Goal: Task Accomplishment & Management: Use online tool/utility

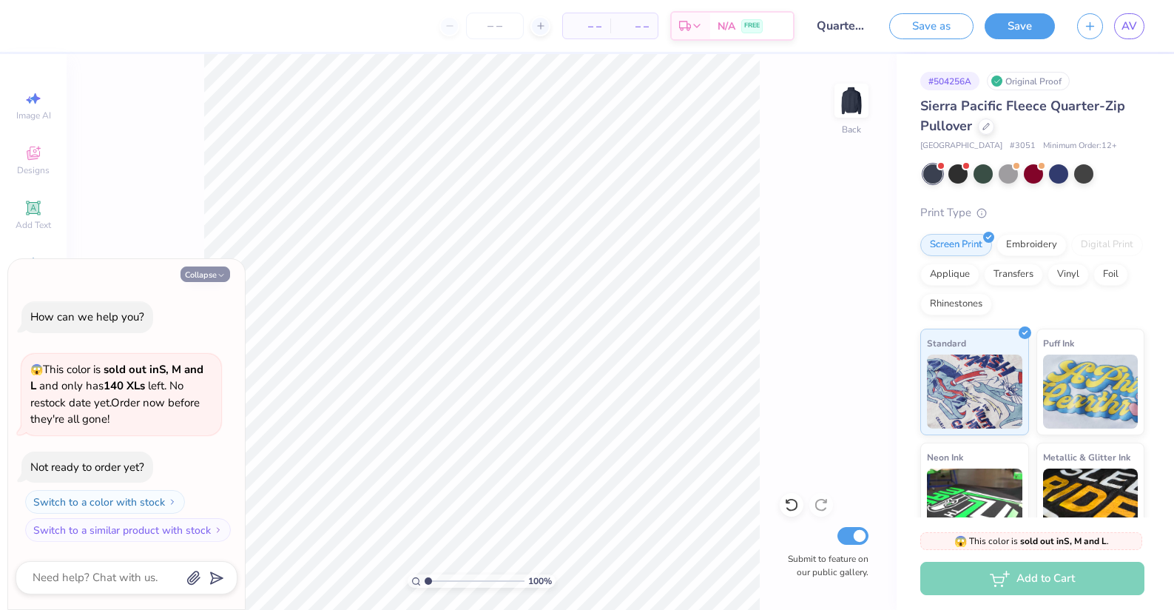
click at [200, 274] on button "Collapse" at bounding box center [206, 274] width 50 height 16
type textarea "x"
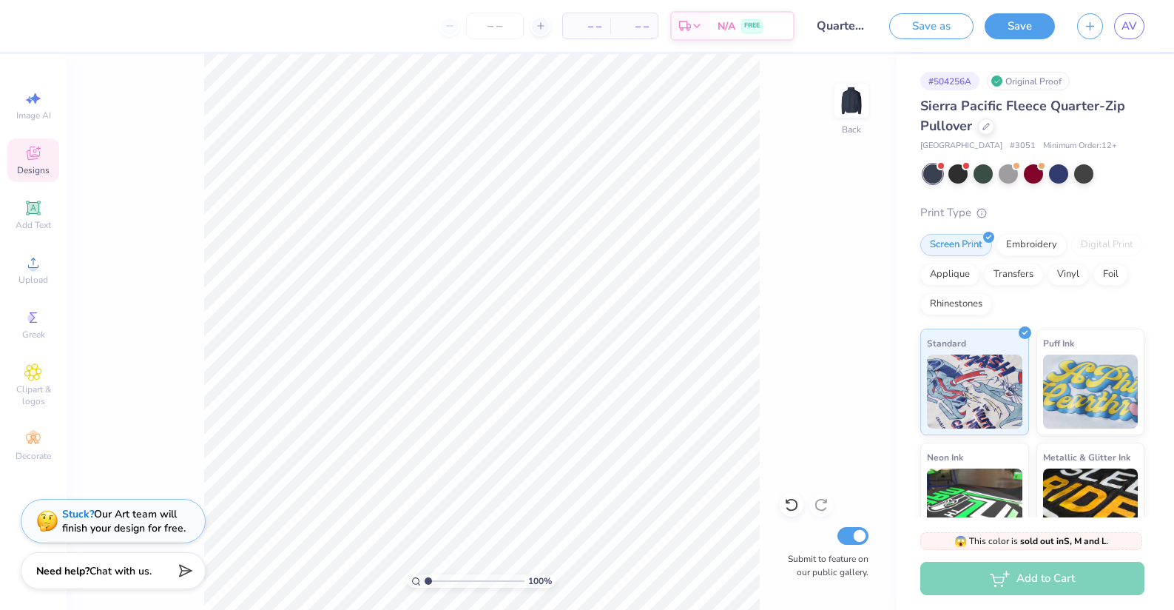
click at [44, 161] on div "Designs" at bounding box center [33, 160] width 52 height 44
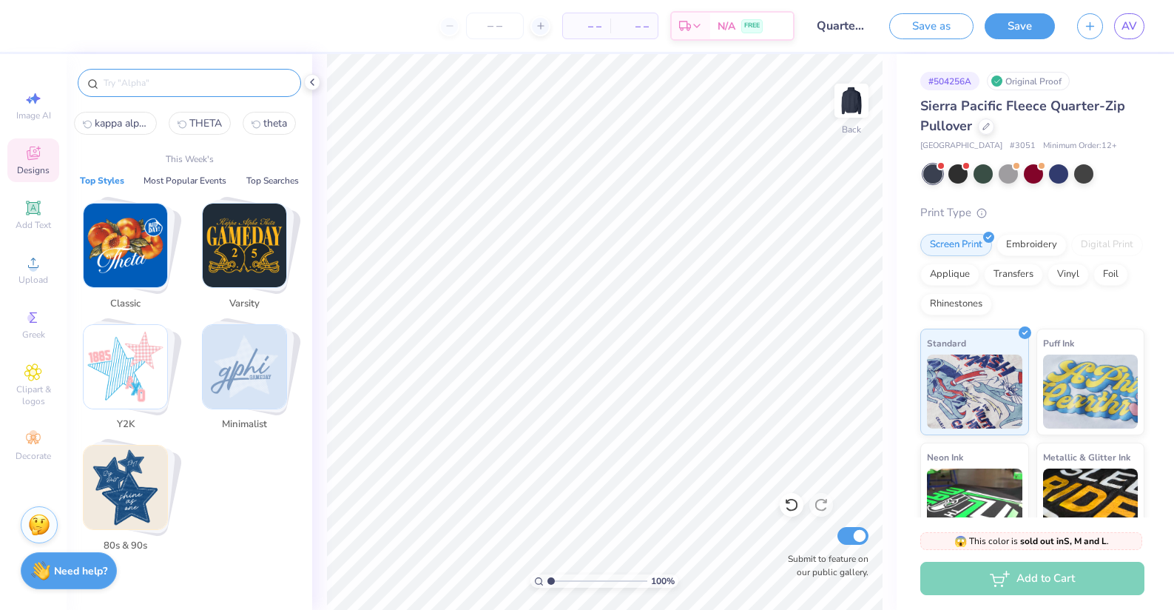
click at [174, 82] on input "text" at bounding box center [196, 82] width 189 height 15
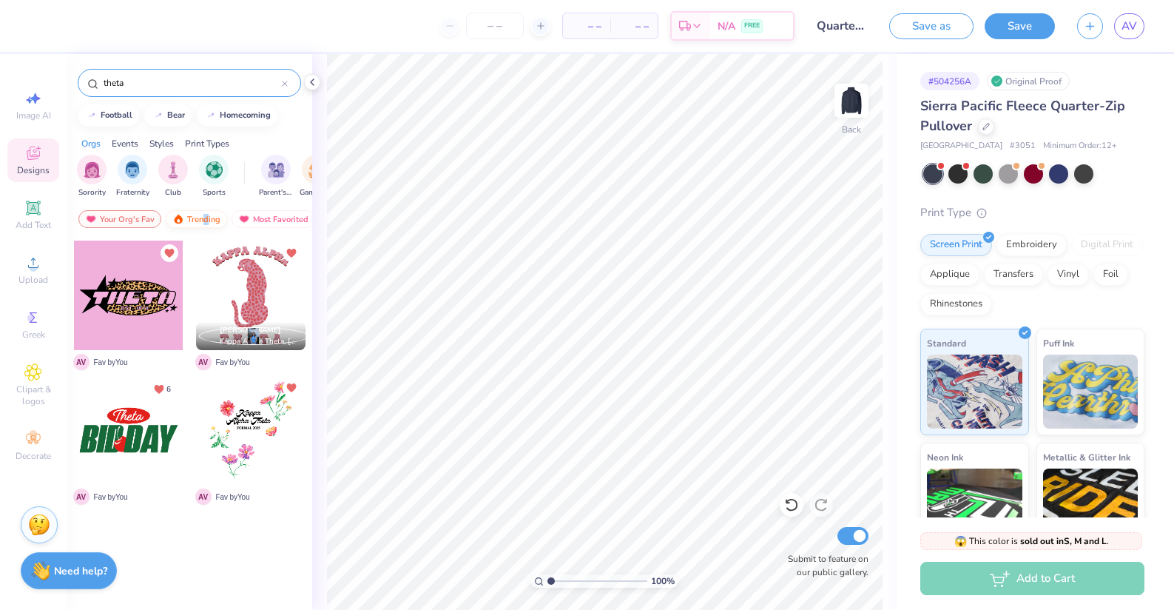
click at [204, 218] on div "Trending" at bounding box center [196, 219] width 61 height 18
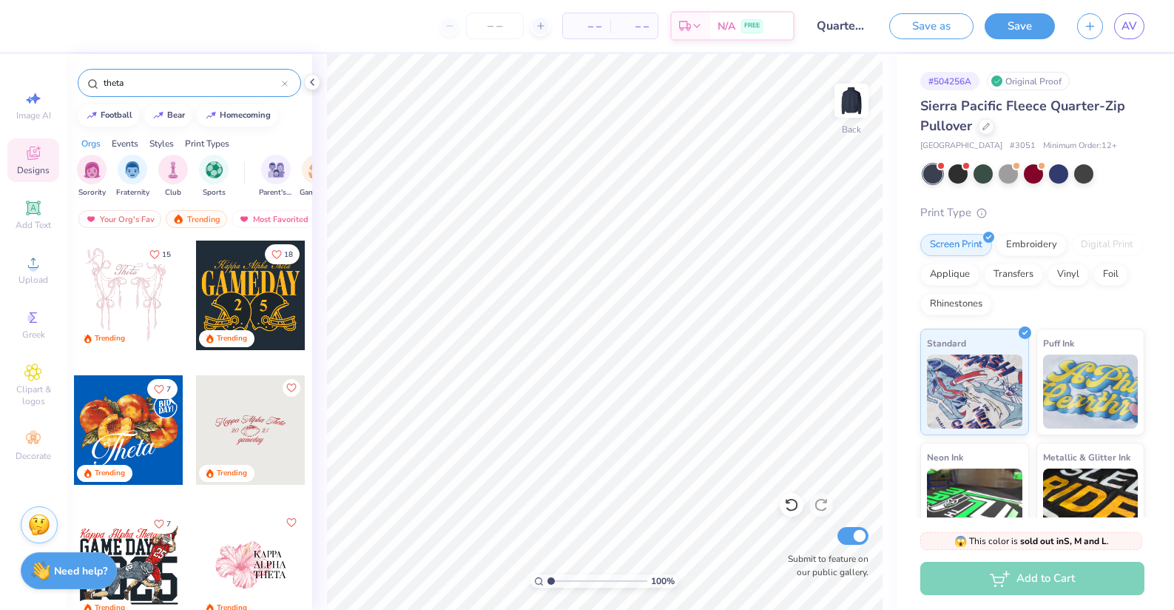
click at [183, 315] on div at bounding box center [237, 294] width 109 height 109
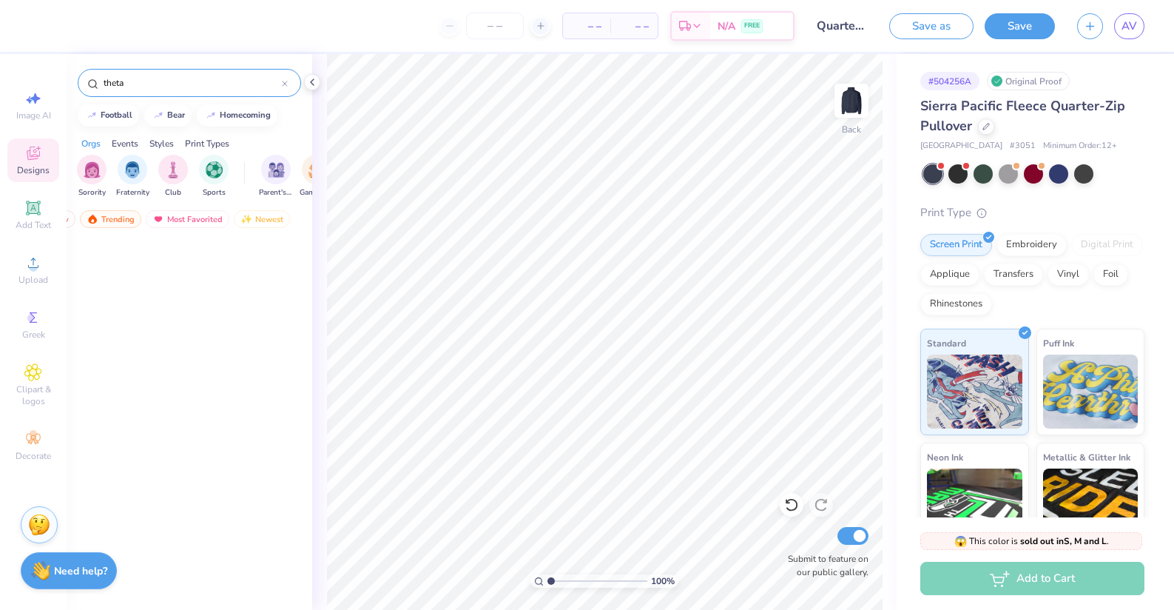
scroll to position [7578, 0]
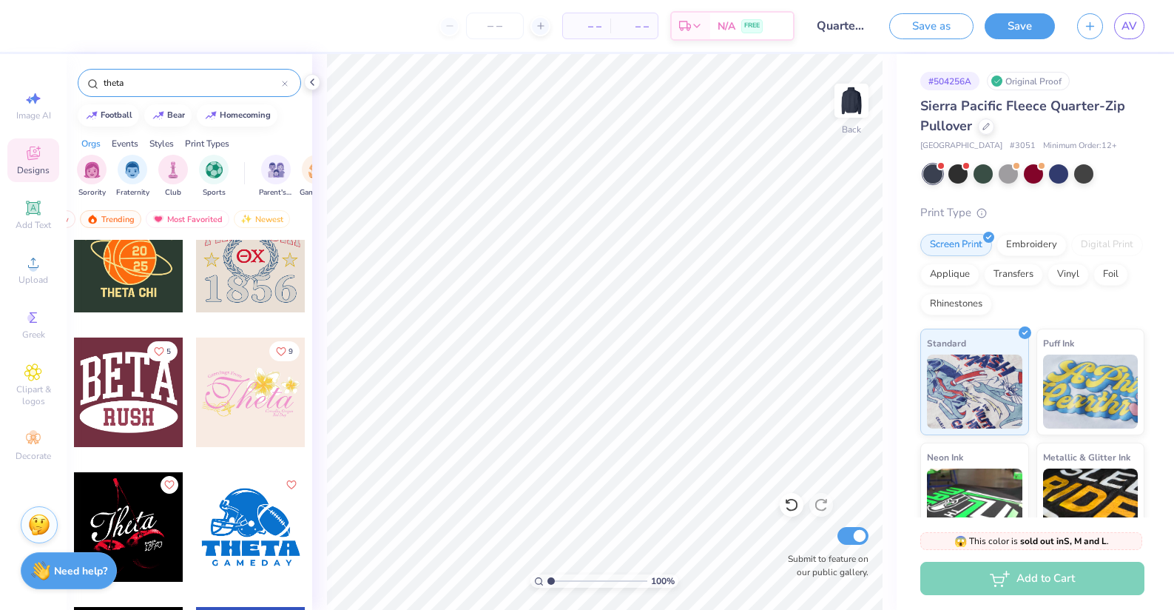
drag, startPoint x: 156, startPoint y: 80, endPoint x: 82, endPoint y: 78, distance: 74.0
click at [82, 78] on div "theta" at bounding box center [189, 83] width 223 height 28
type input "subtle"
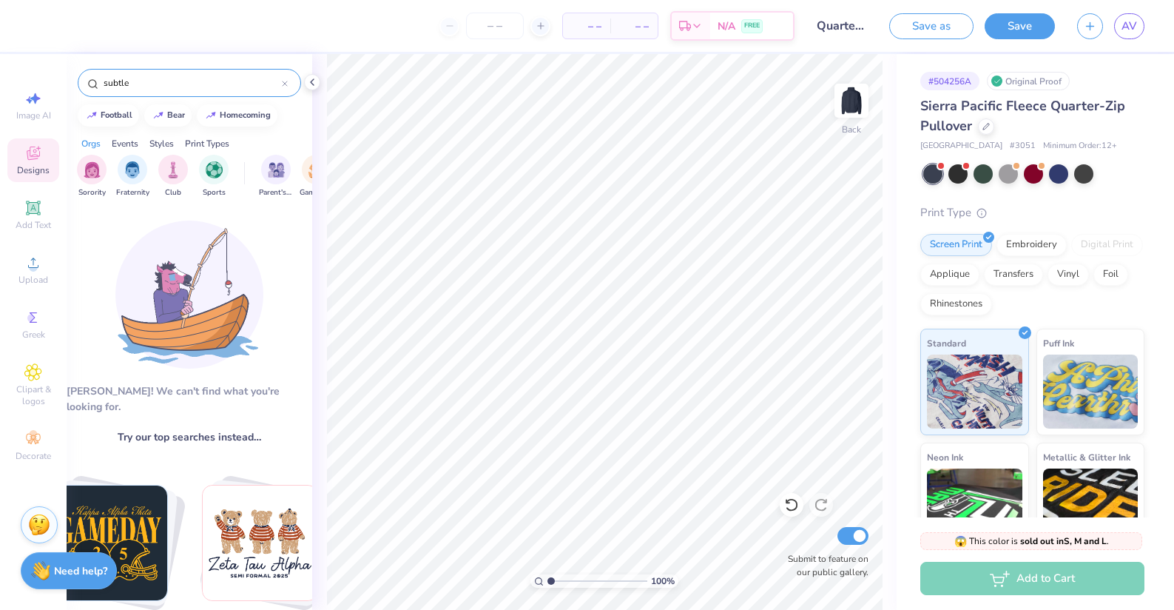
click at [164, 142] on div "Styles" at bounding box center [161, 143] width 24 height 13
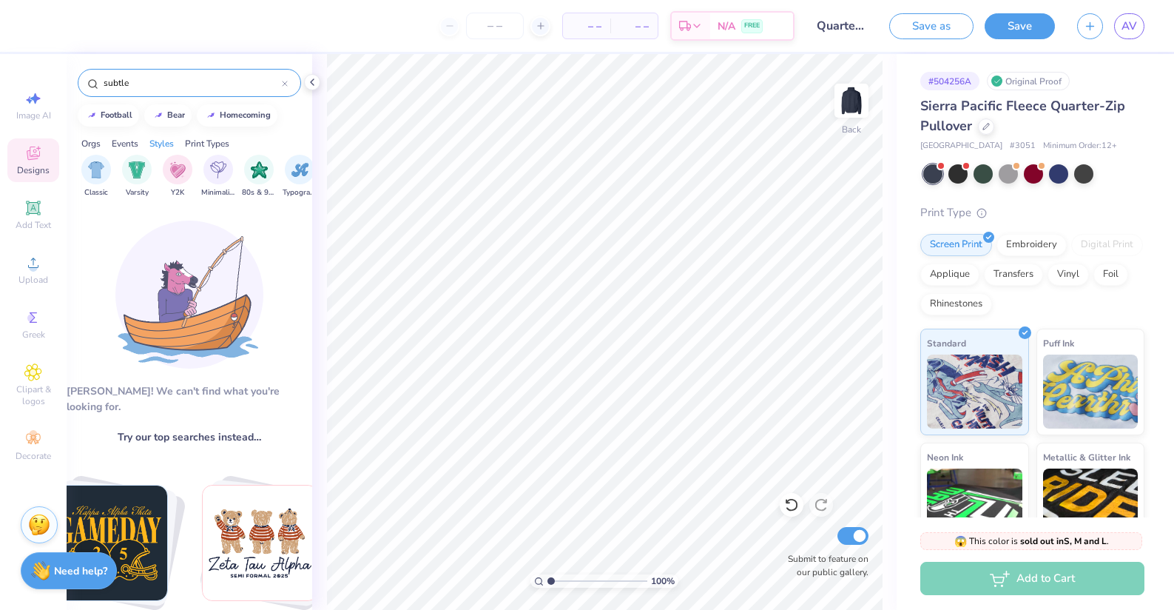
scroll to position [0, 775]
click at [284, 84] on icon at bounding box center [285, 84] width 6 height 6
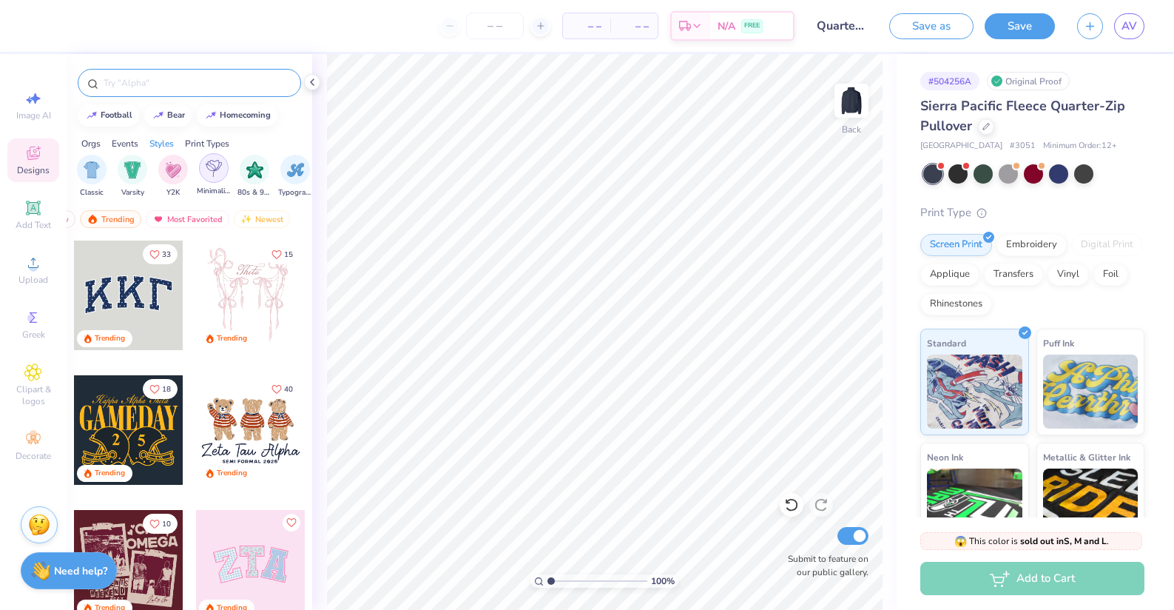
click at [215, 171] on img "filter for Minimalist" at bounding box center [214, 168] width 16 height 17
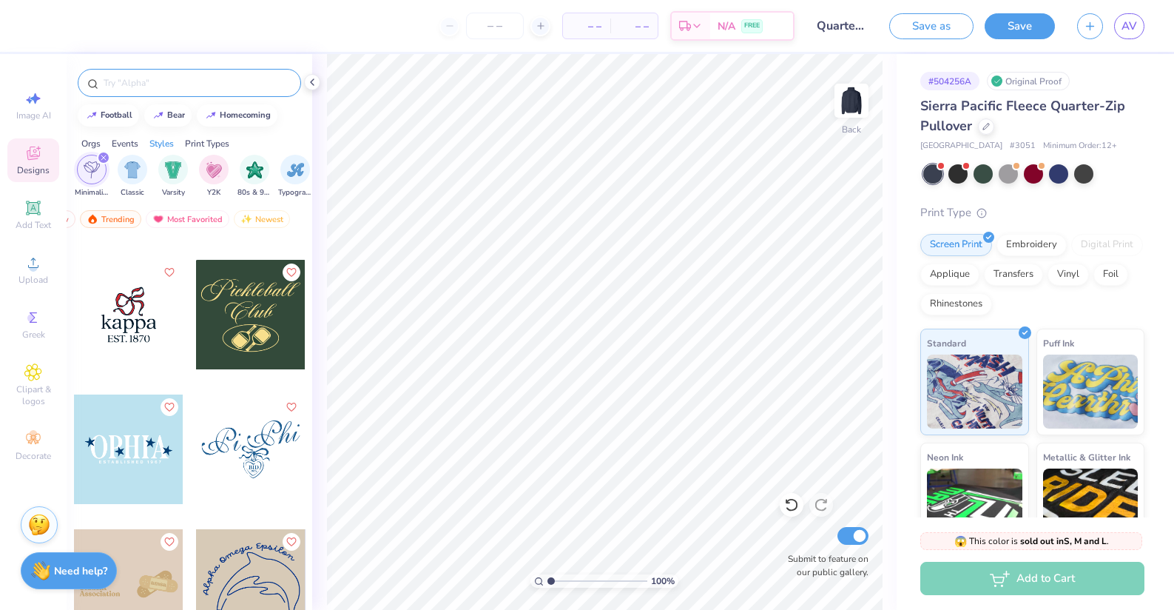
scroll to position [909, 0]
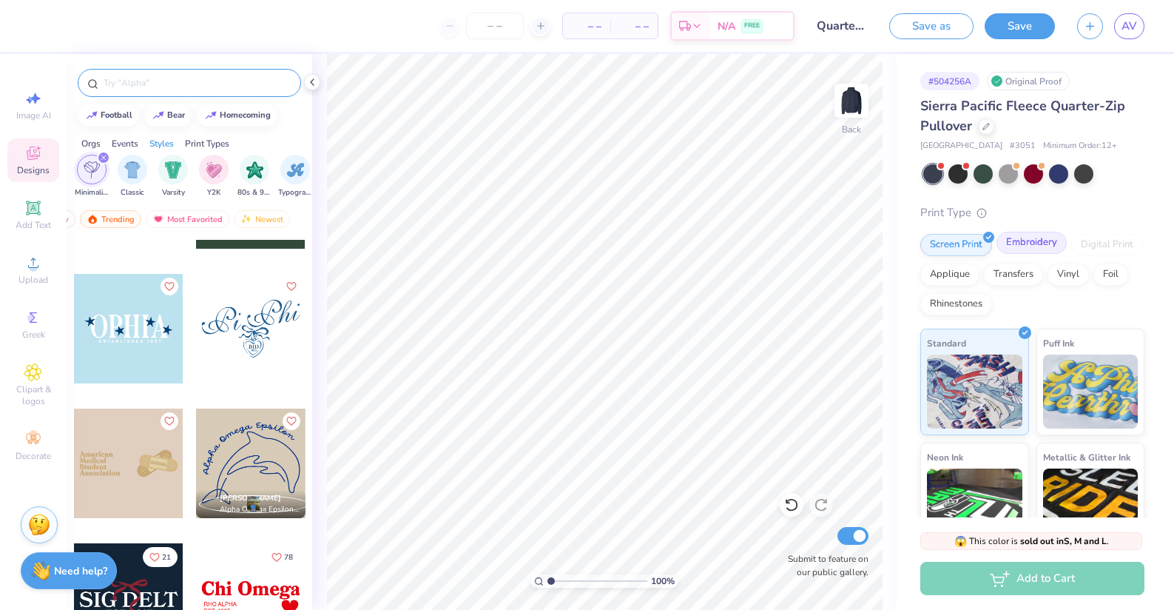
click at [1036, 241] on div "Embroidery" at bounding box center [1032, 243] width 70 height 22
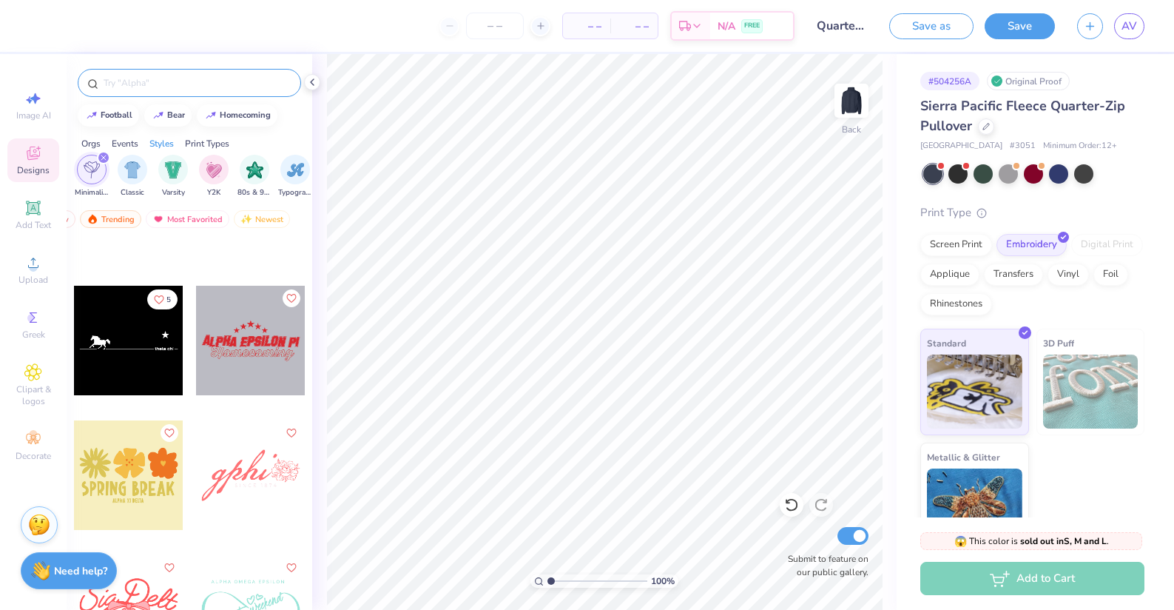
scroll to position [14366, 0]
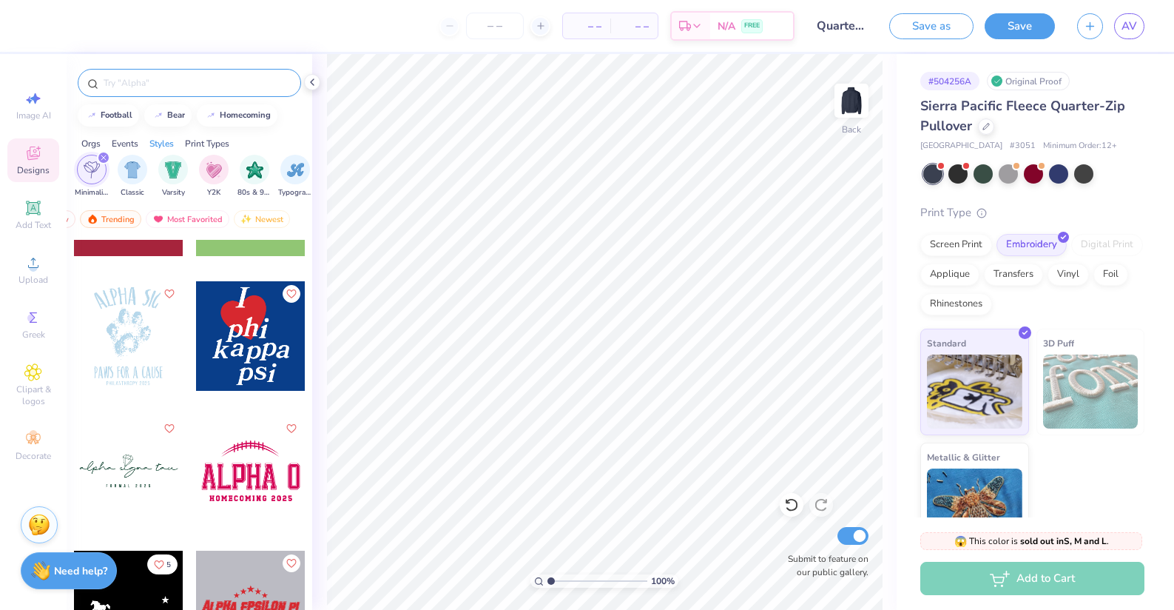
click at [218, 339] on div at bounding box center [250, 335] width 109 height 109
type input "1.52"
type input "2.82"
type input "3.61"
type input "1.20"
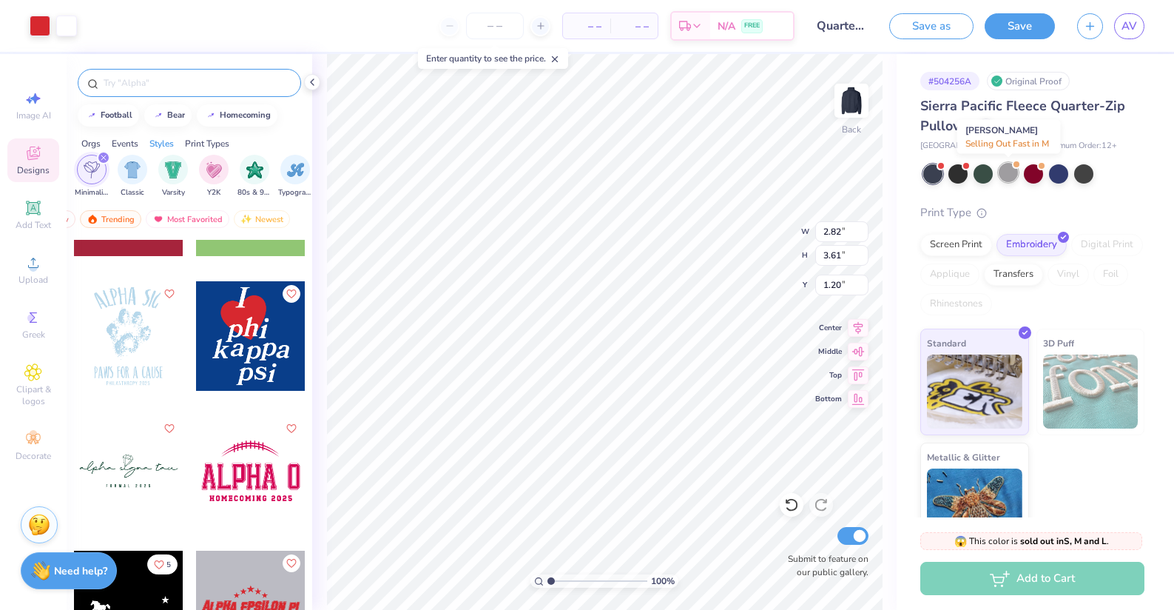
click at [1002, 175] on div at bounding box center [1008, 172] width 19 height 19
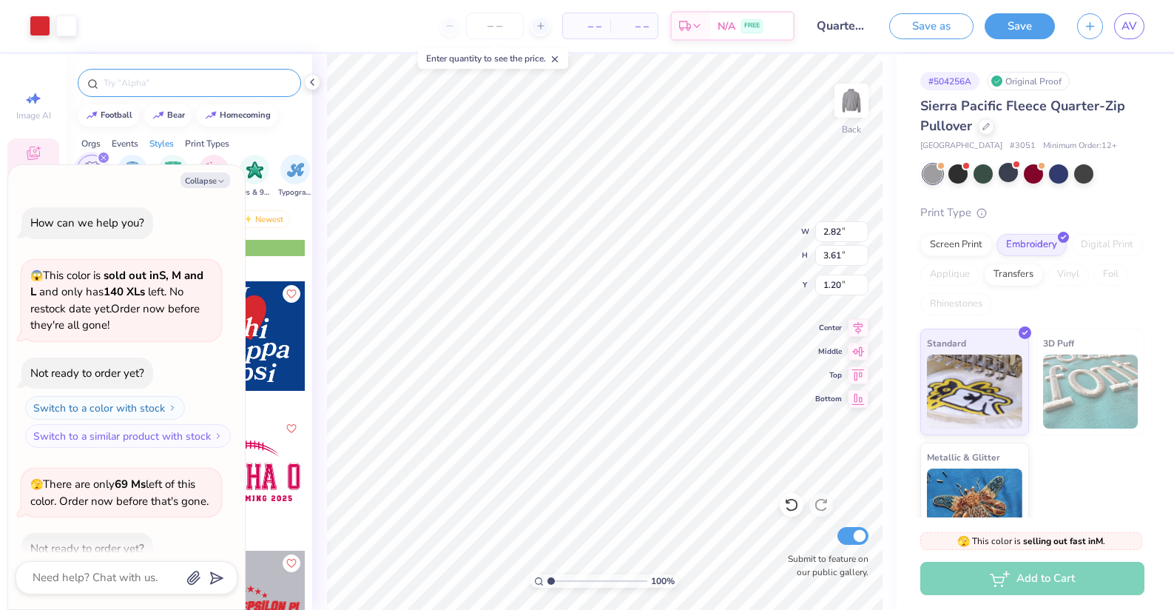
scroll to position [81, 0]
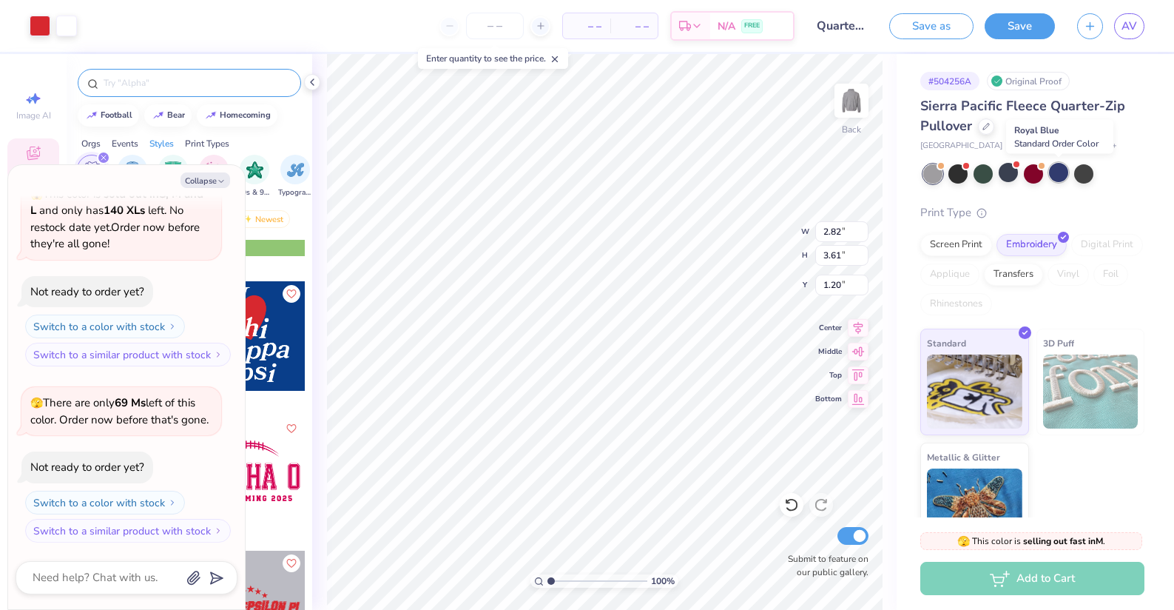
click at [1060, 171] on div at bounding box center [1058, 172] width 19 height 19
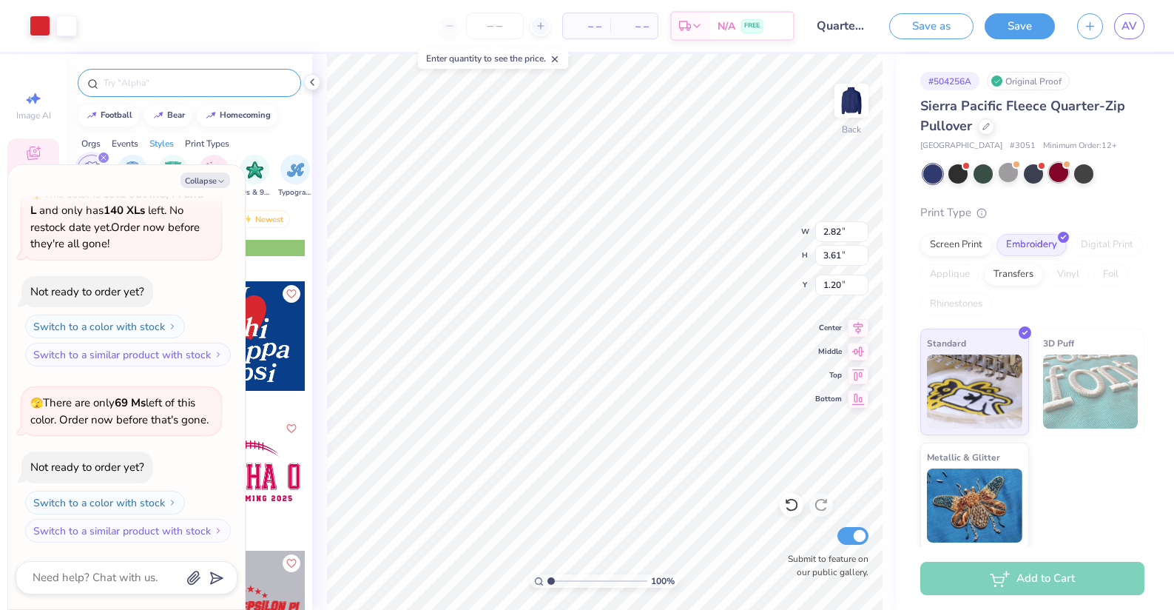
click at [1064, 170] on div at bounding box center [1058, 172] width 19 height 19
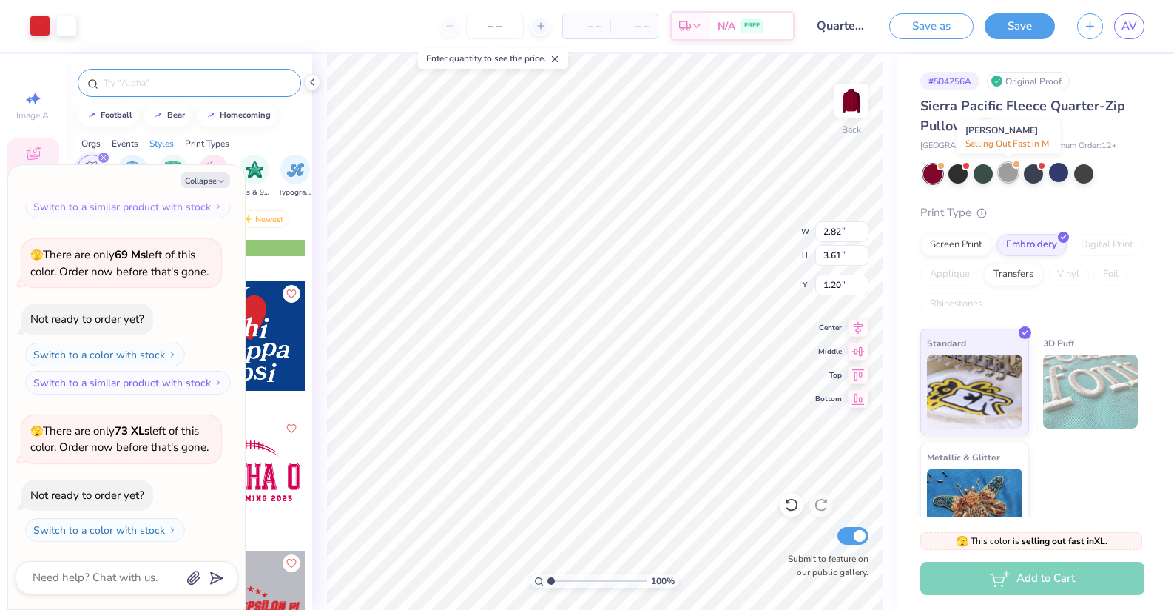
click at [1009, 172] on div at bounding box center [1008, 172] width 19 height 19
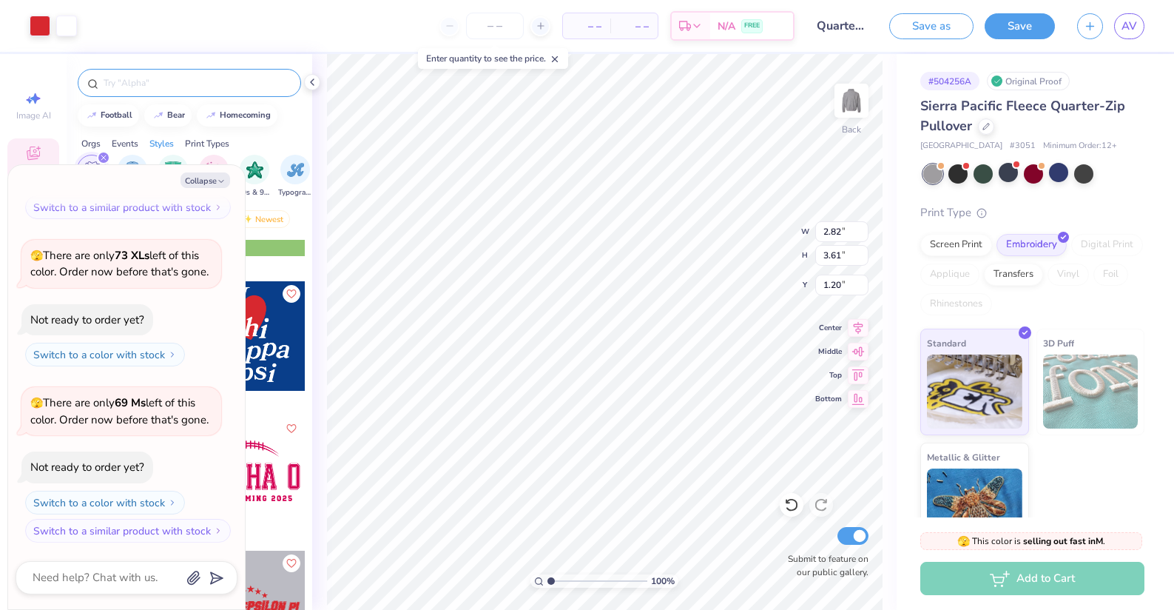
type textarea "x"
type input "3.22"
type input "4.12"
type input "0.68"
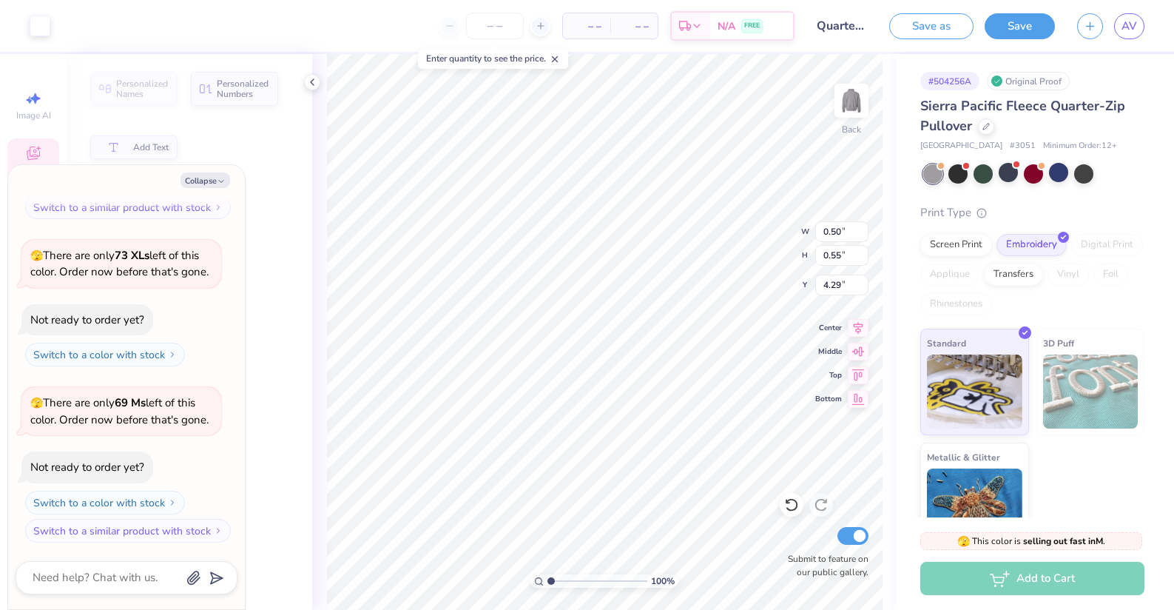
type textarea "x"
type input "0.50"
type input "0.55"
type input "4.29"
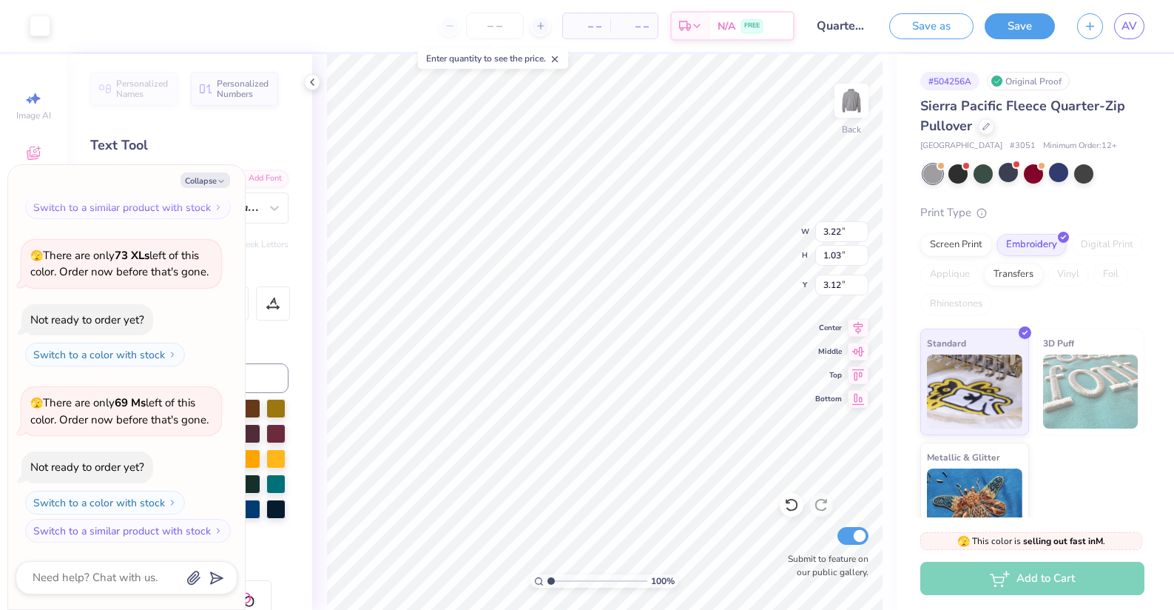
type textarea "x"
type input "1.97"
click at [749, 234] on div "100 % Back W 3.22 H 1.03 Y 1.97 Center Middle Top Bottom Submit to feature on o…" at bounding box center [604, 332] width 584 height 556
type textarea "x"
type input "3.00"
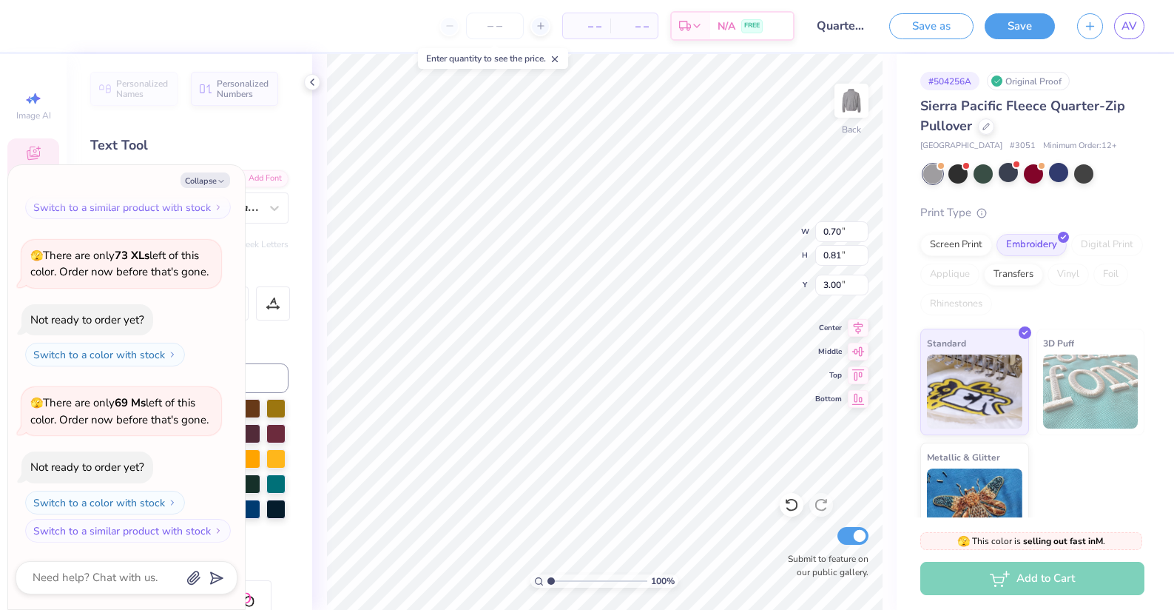
type textarea "x"
type textarea "a"
type textarea "x"
type textarea "a"
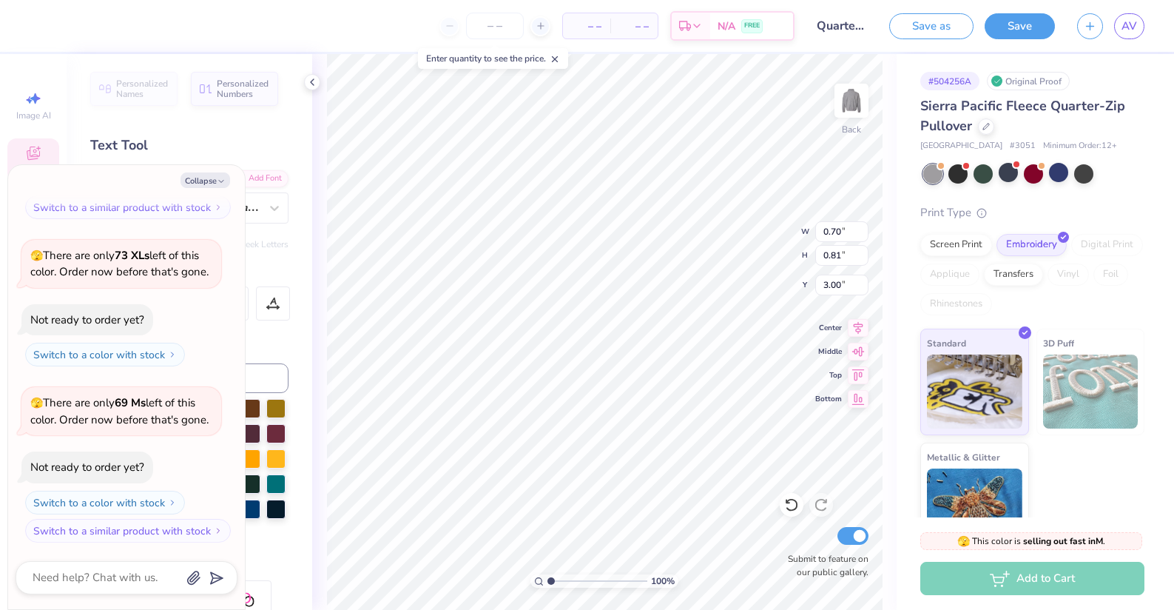
type textarea "x"
type textarea "a l"
type textarea "x"
type textarea "a l"
type textarea "x"
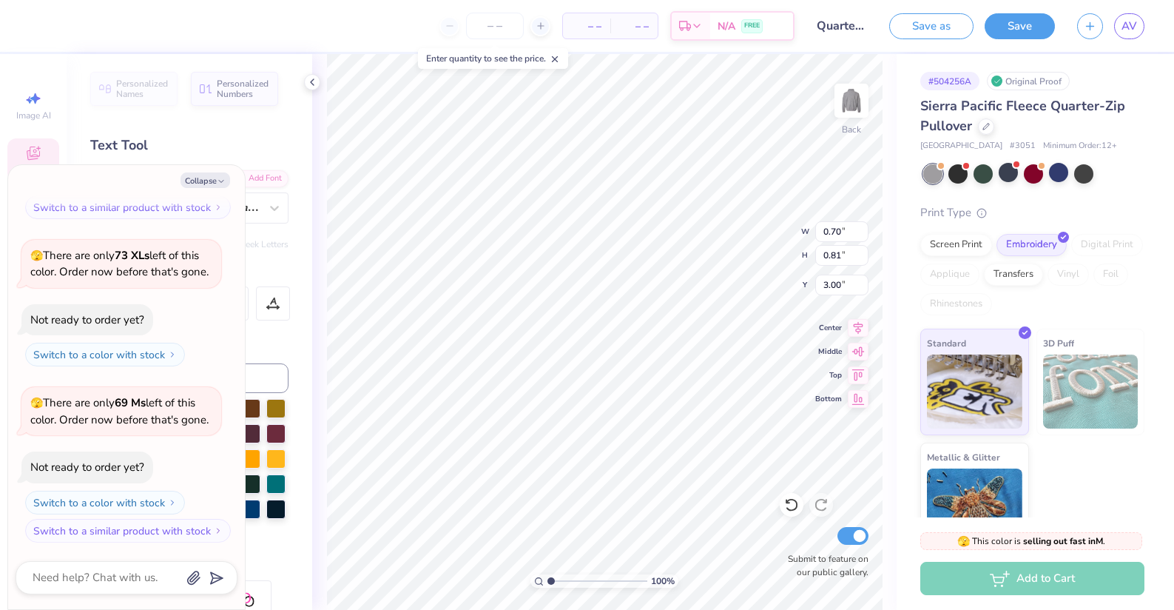
type textarea "a l p"
type textarea "x"
type textarea "a l ph"
type textarea "x"
type textarea "a l p"
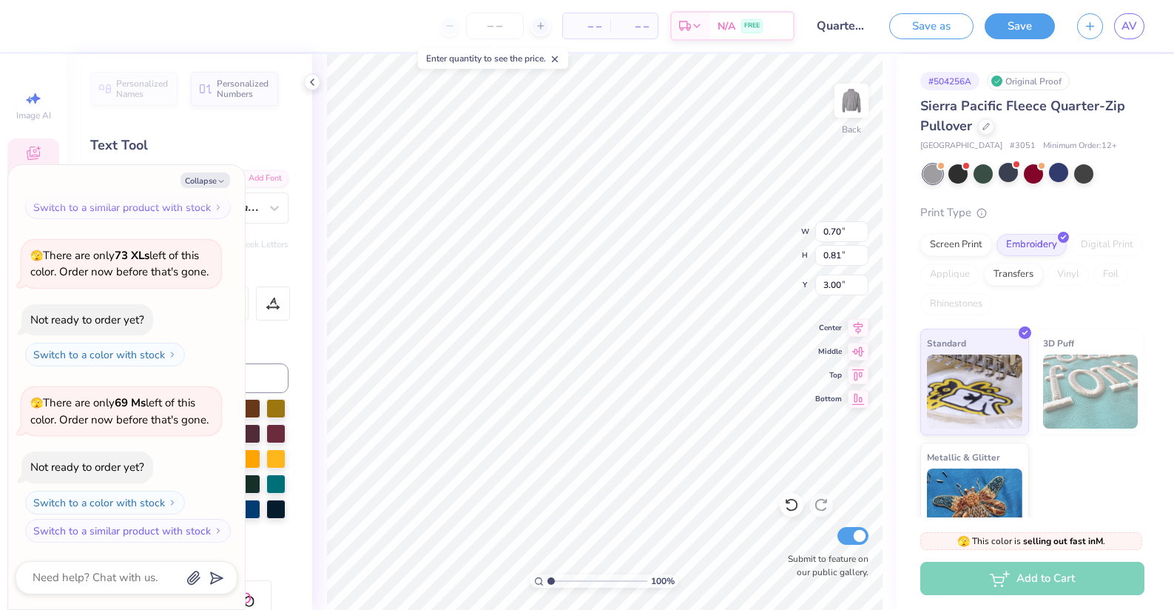
type textarea "x"
type textarea "a l ph"
type textarea "x"
type textarea "a l ph"
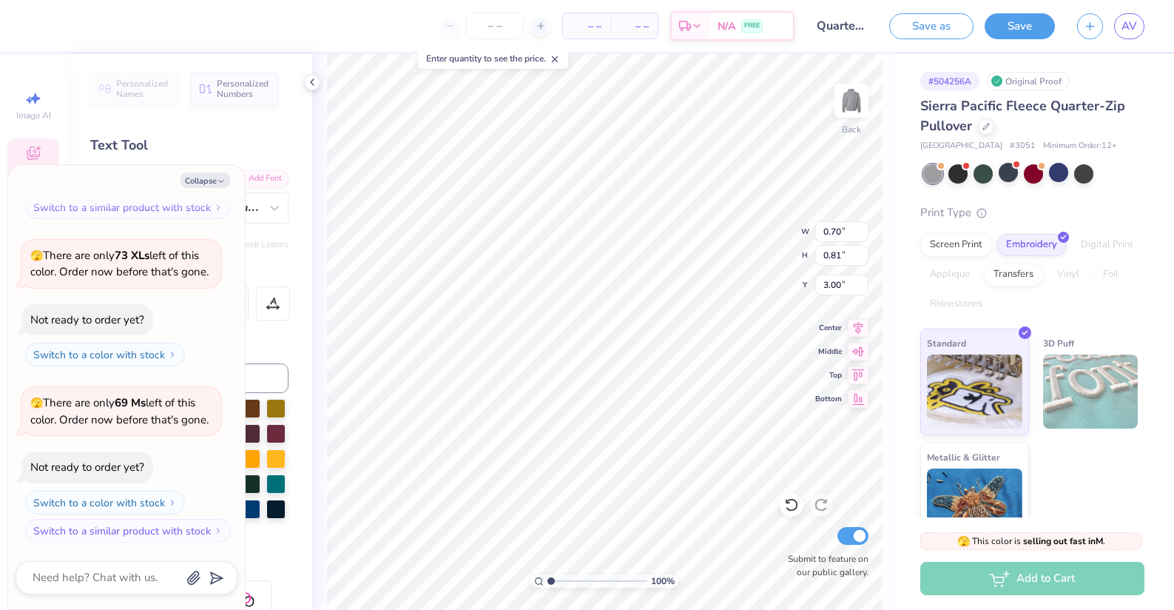
type textarea "x"
type textarea "a l ph a"
type textarea "x"
type input "3.00"
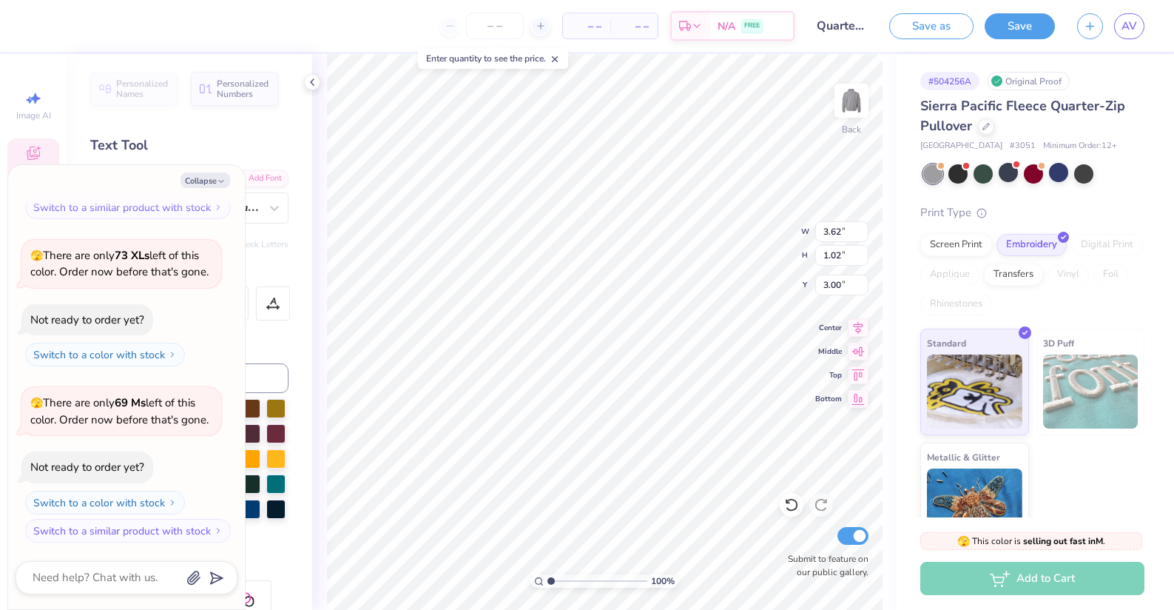
type textarea "x"
type input "2.49"
type textarea "x"
type input "3.00"
type textarea "x"
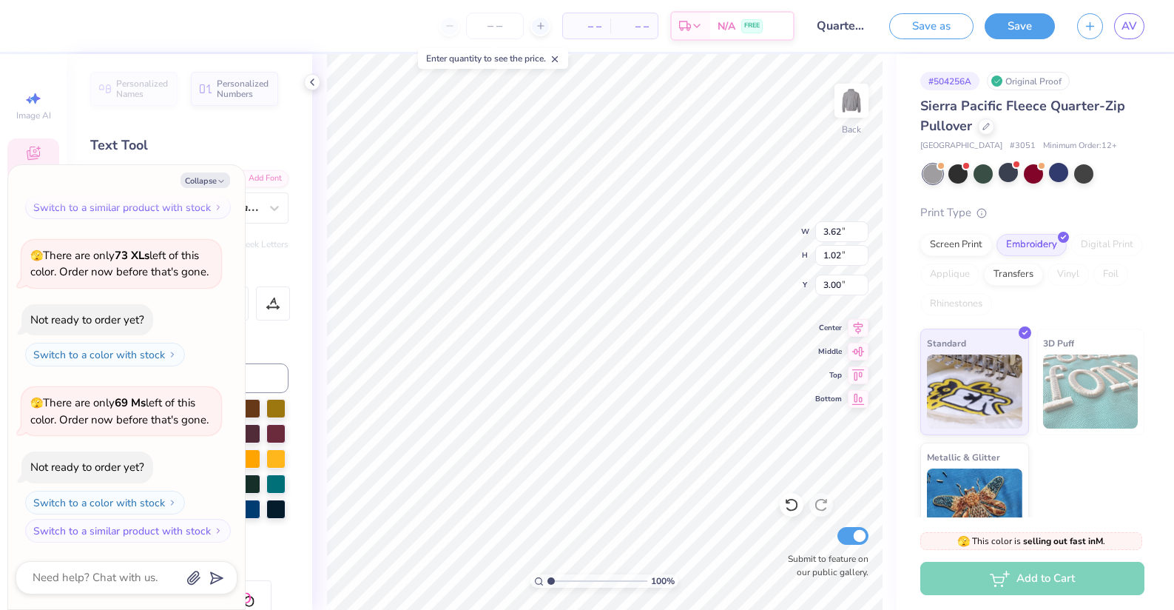
type textarea "al"
type textarea "x"
type textarea "alp"
type textarea "x"
type textarea "alph"
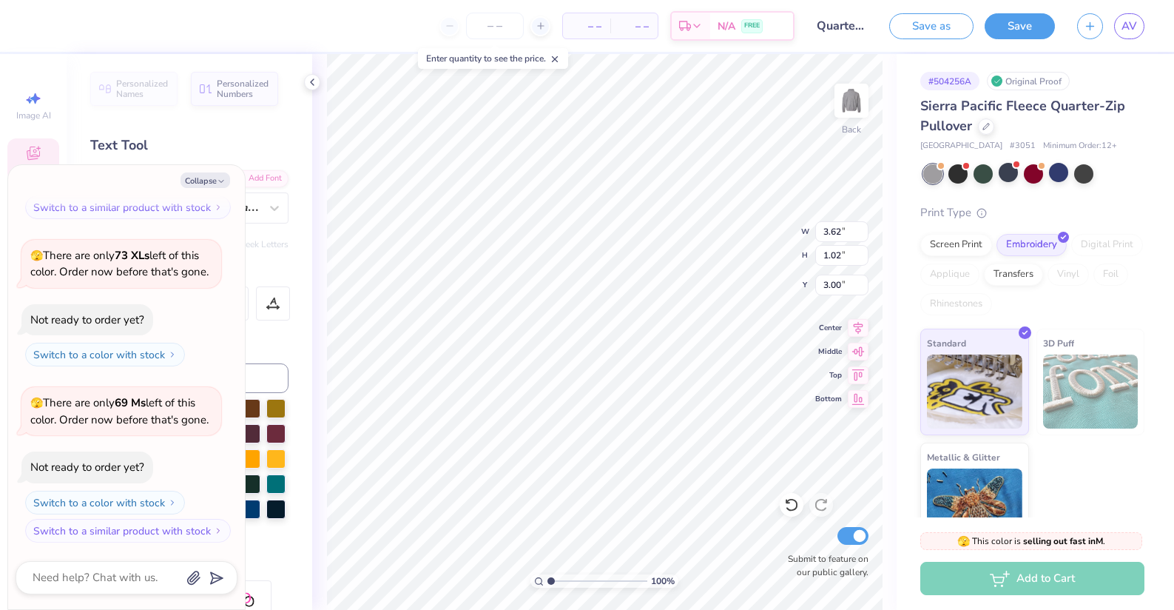
type textarea "x"
type textarea "alpha"
type textarea "x"
type textarea "k"
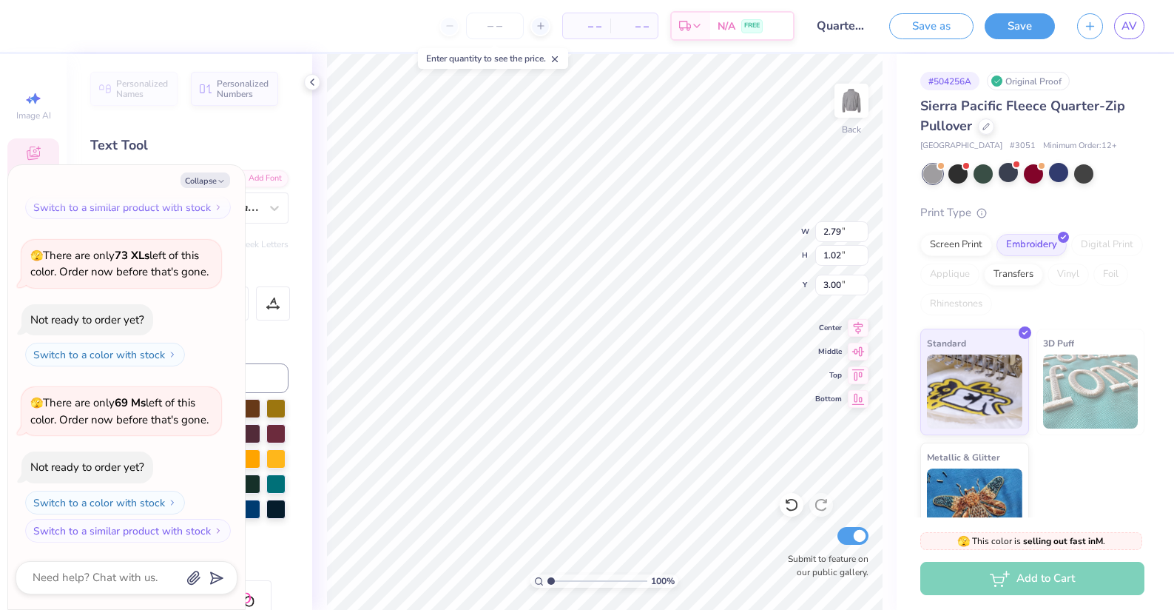
type textarea "x"
type textarea "ka"
type textarea "x"
paste textarea
type textarea "ka"
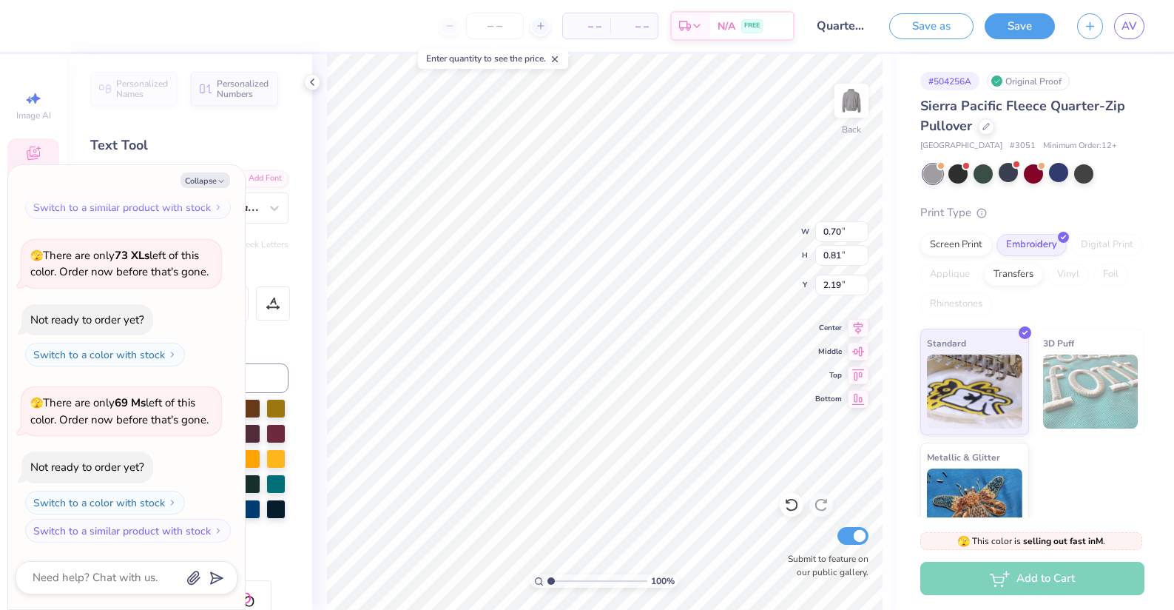
type textarea "x"
type input "1.91"
type input "1.87"
type input "1.29"
type textarea "x"
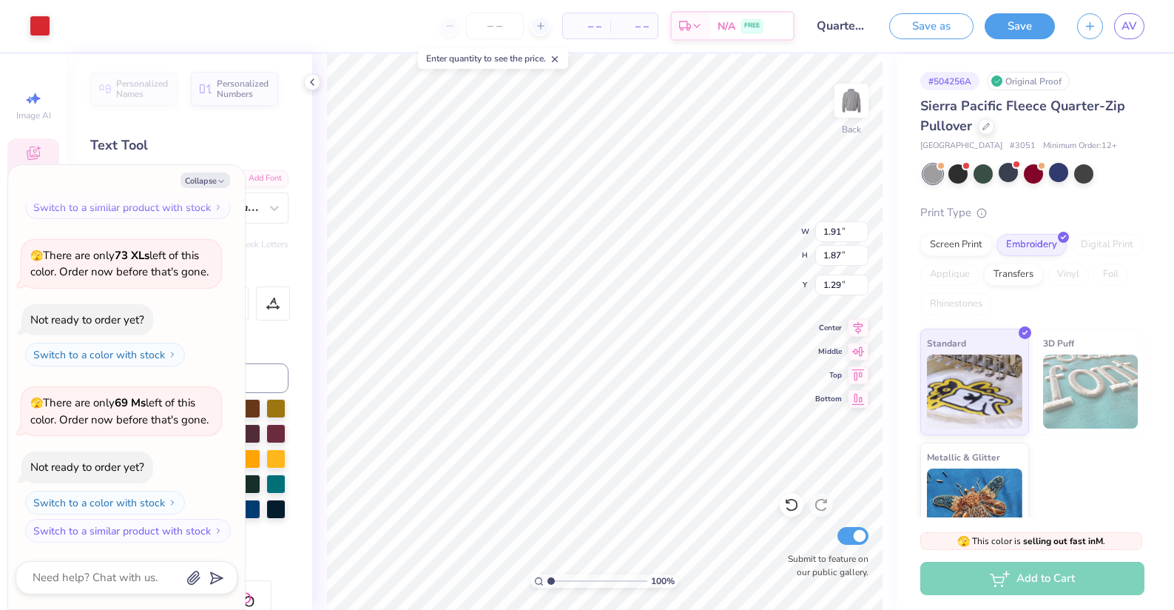
type input "0.50"
type textarea "x"
type input "1.13"
type textarea "x"
type input "2.18"
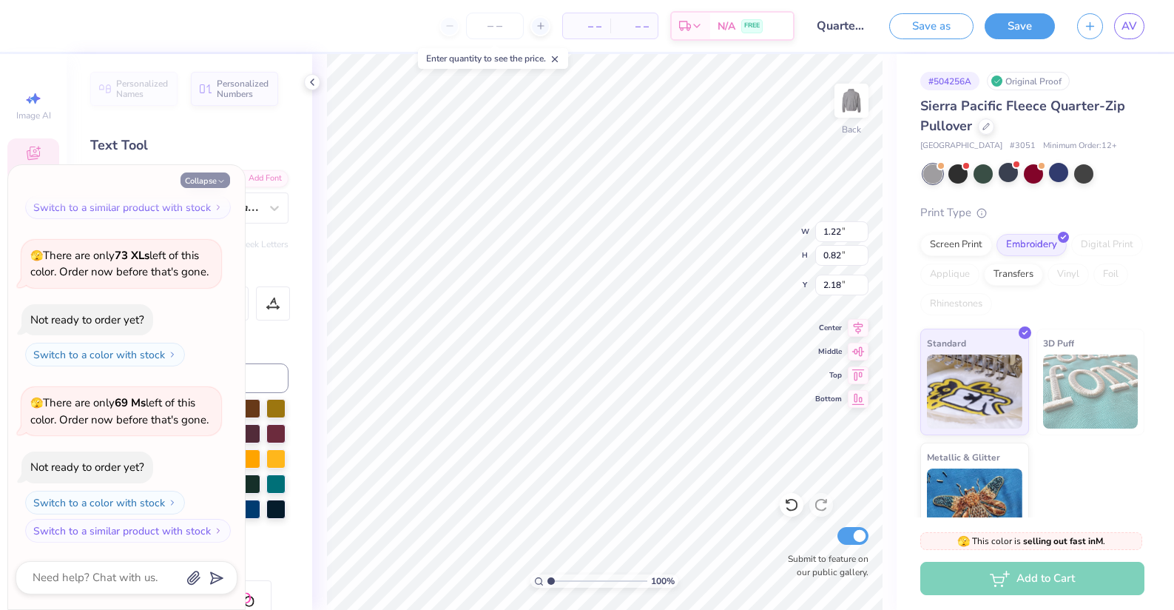
click at [206, 181] on button "Collapse" at bounding box center [206, 180] width 50 height 16
type textarea "x"
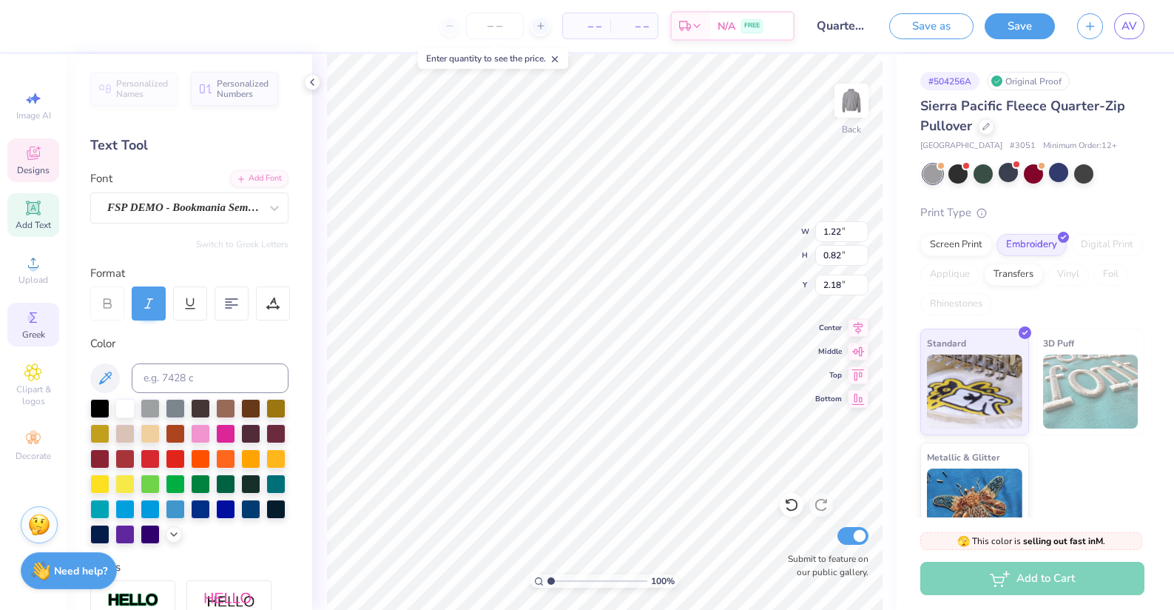
click at [38, 334] on span "Greek" at bounding box center [33, 334] width 23 height 12
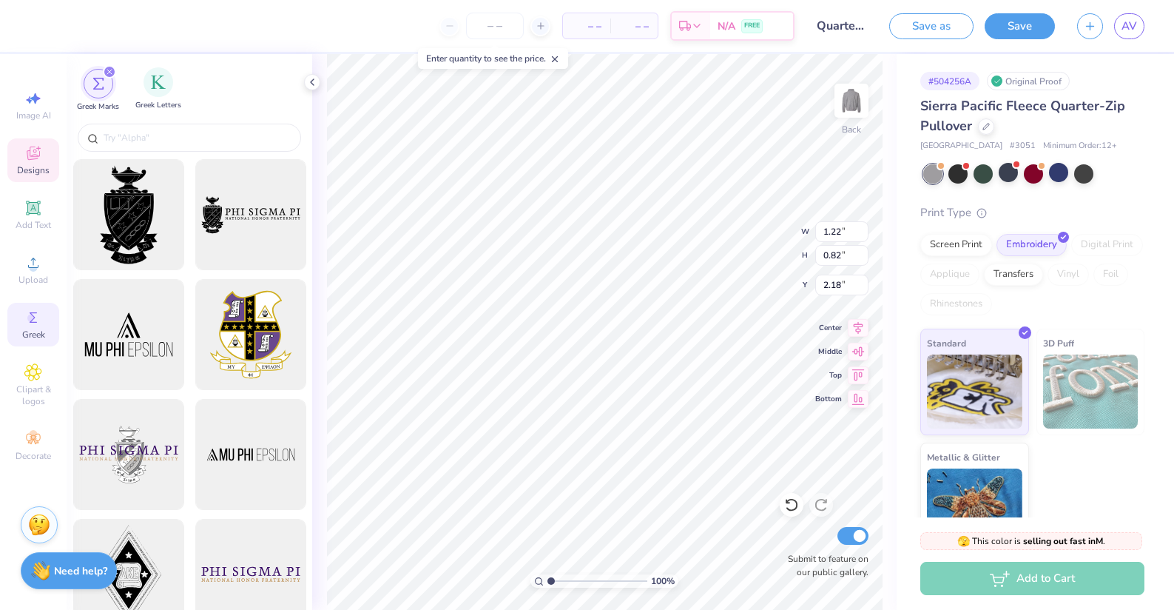
click at [155, 98] on div "Greek Letters" at bounding box center [158, 89] width 46 height 44
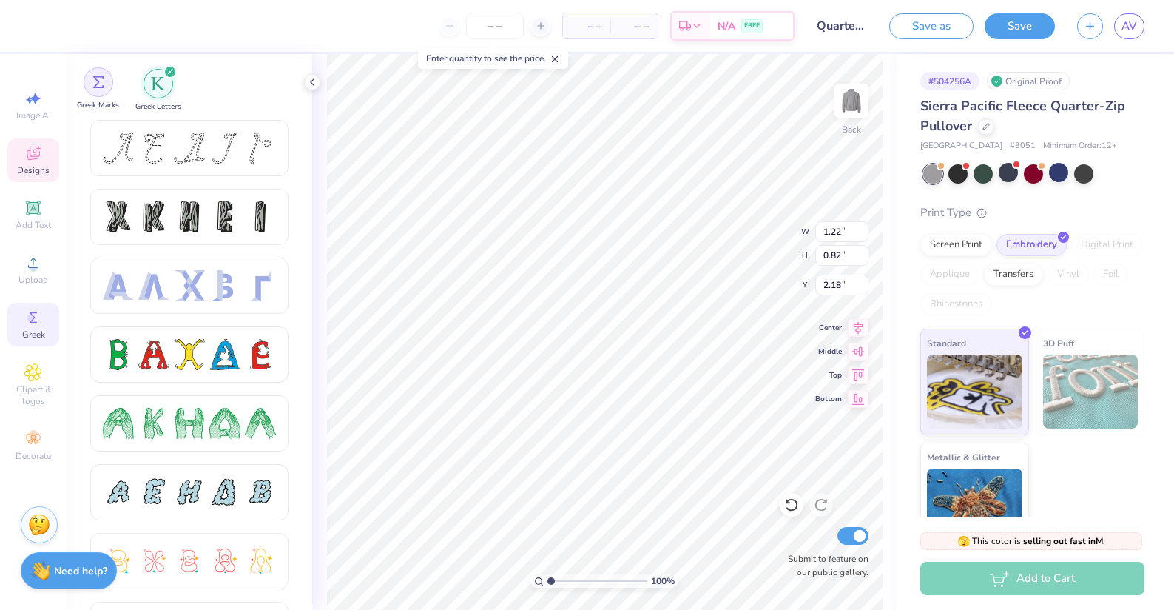
click at [104, 84] on img "filter for Greek Marks" at bounding box center [98, 82] width 12 height 12
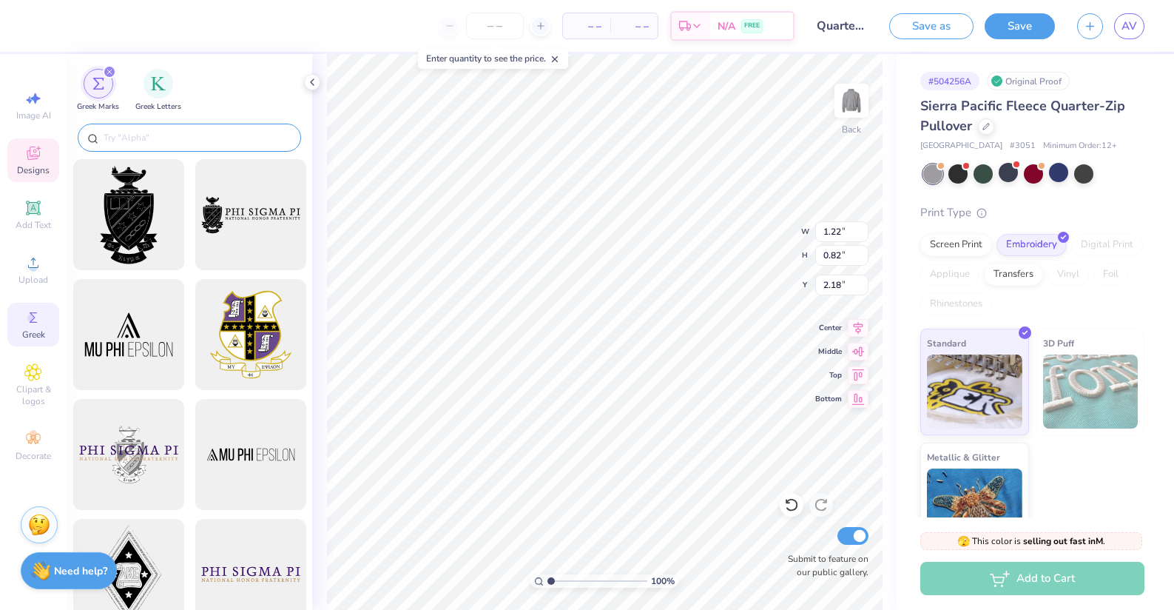
click at [129, 145] on div at bounding box center [189, 138] width 223 height 28
click at [115, 130] on input "text" at bounding box center [196, 137] width 189 height 15
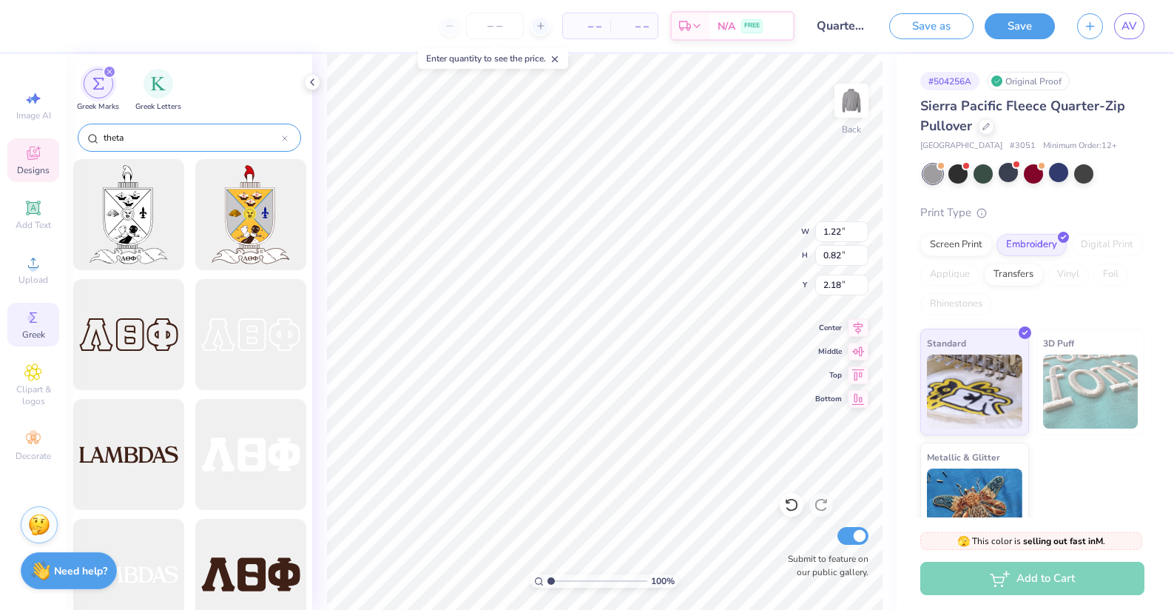
type input "theta"
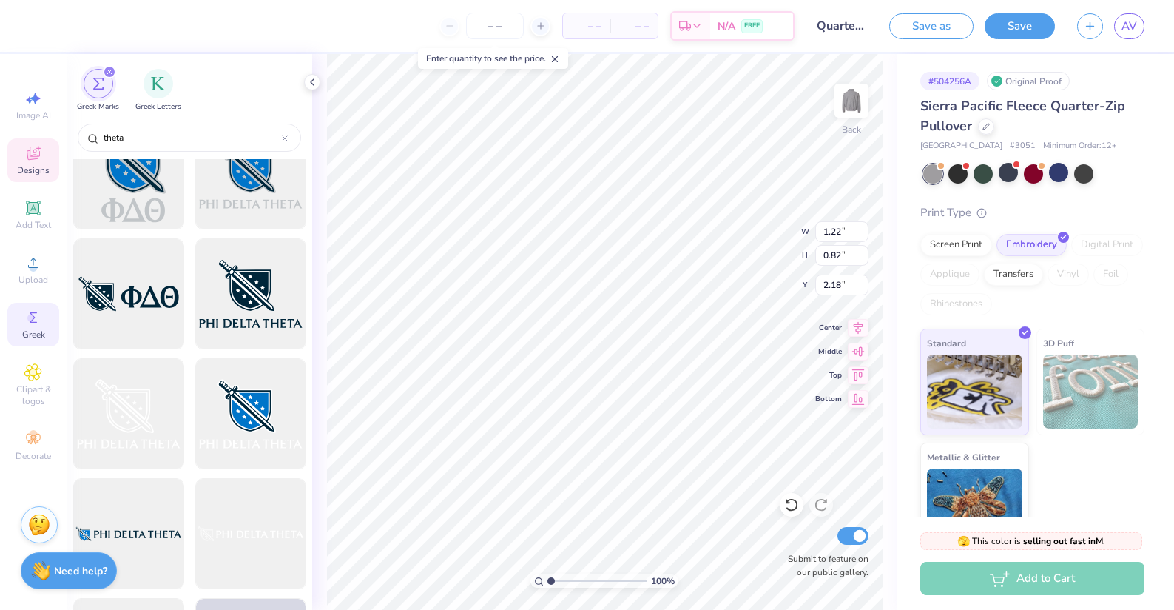
scroll to position [5209, 0]
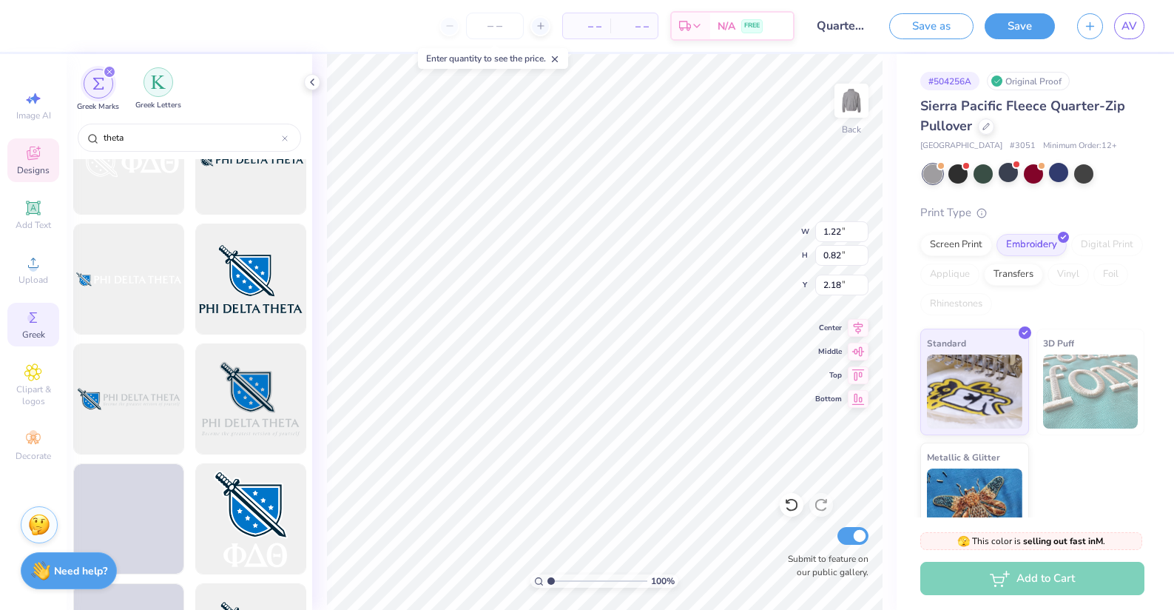
click at [161, 76] on img "filter for Greek Letters" at bounding box center [158, 82] width 15 height 15
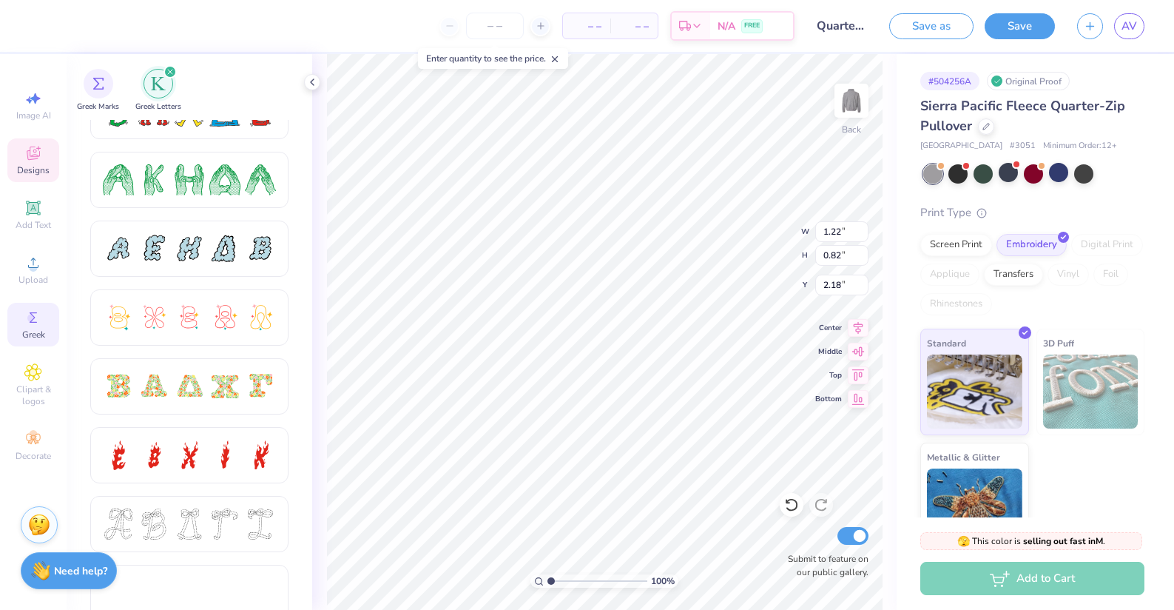
scroll to position [734, 0]
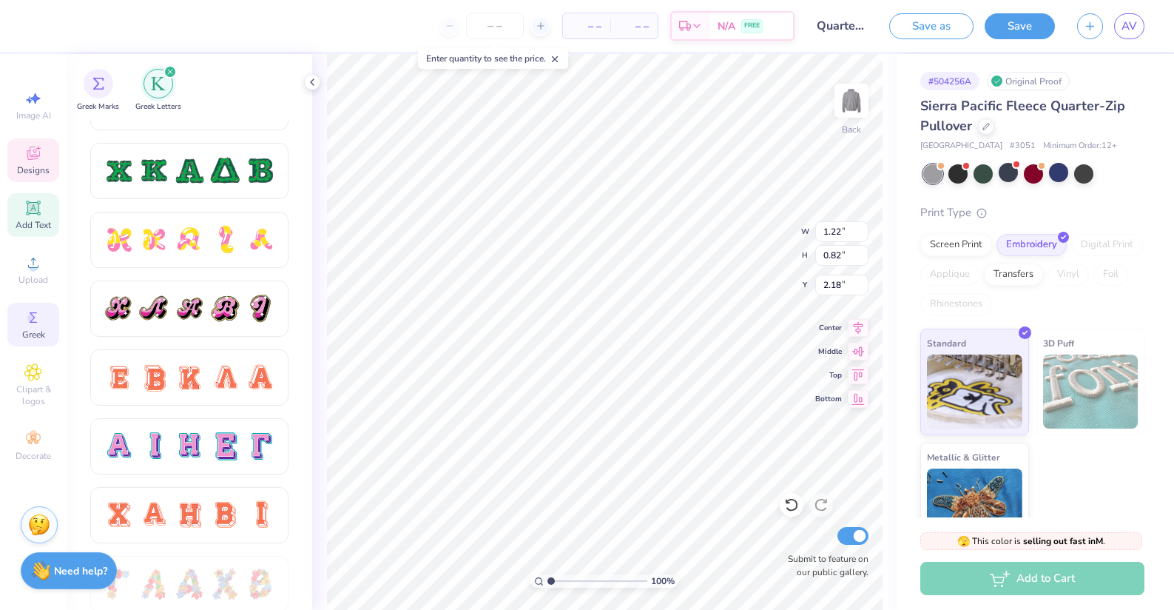
click at [38, 215] on icon at bounding box center [33, 207] width 14 height 14
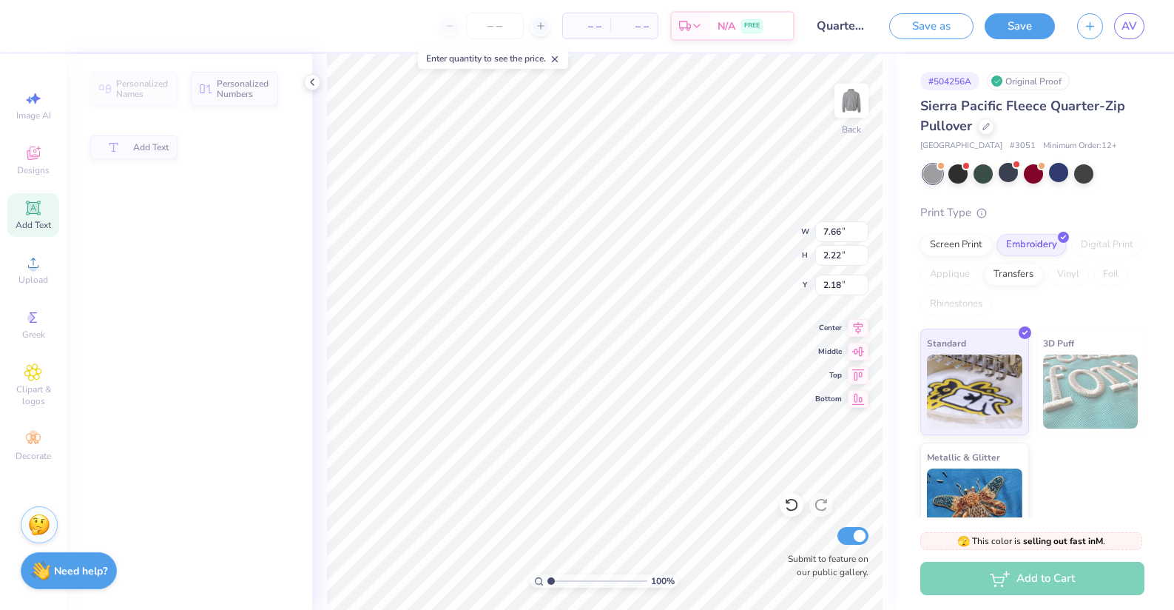
type input "7.66"
type input "2.22"
type input "2.14"
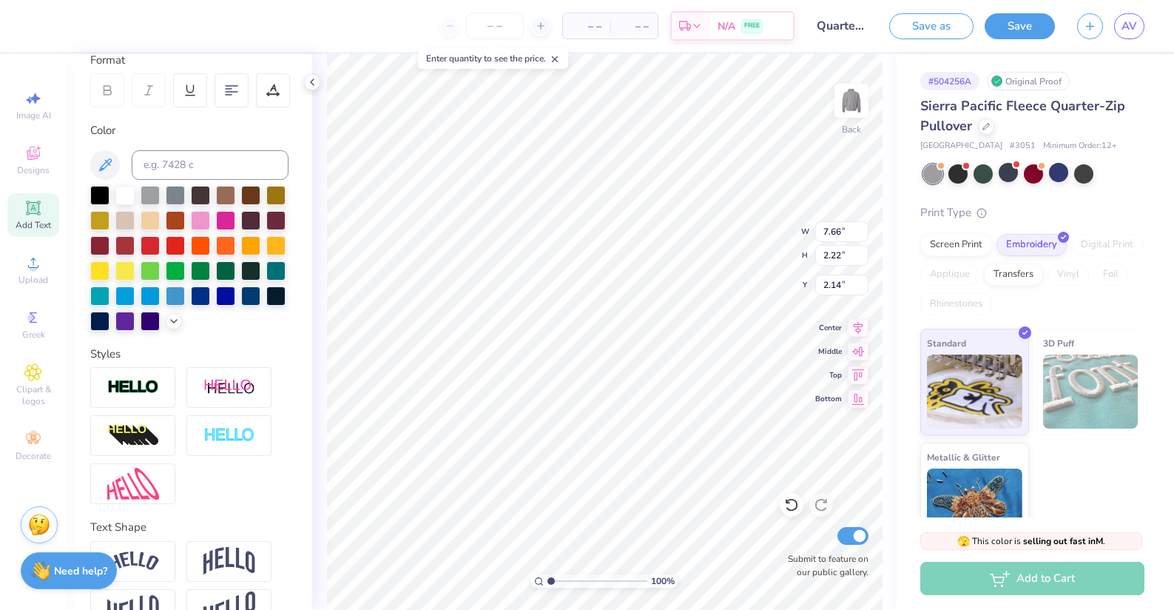
scroll to position [250, 0]
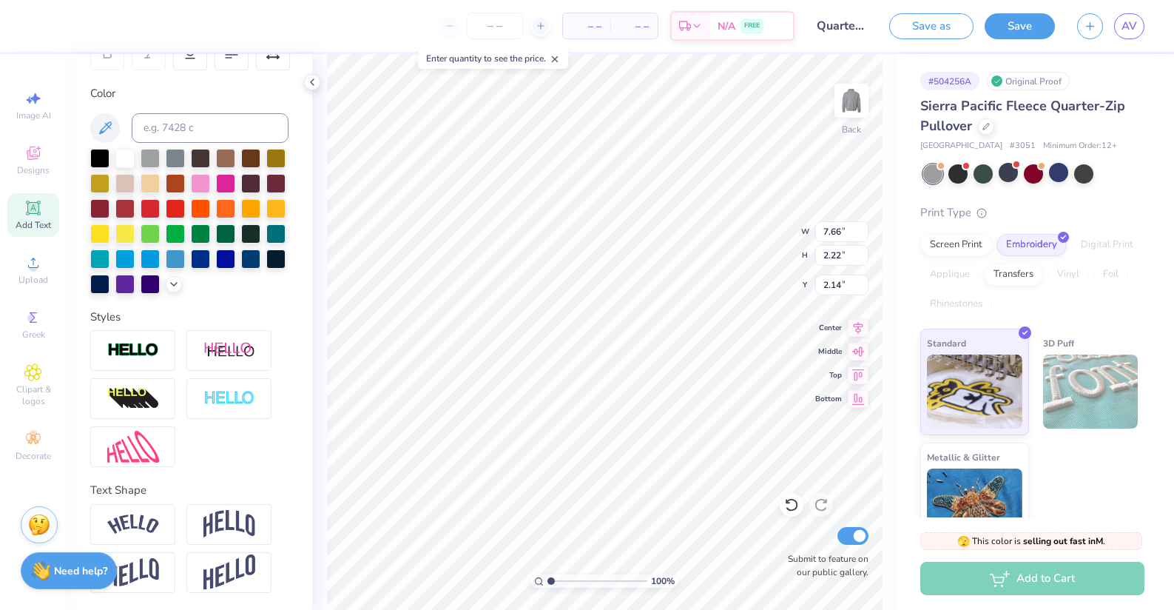
type textarea "TET"
type textarea "kao"
type input "1.97"
type input "2.65"
type input "2.87"
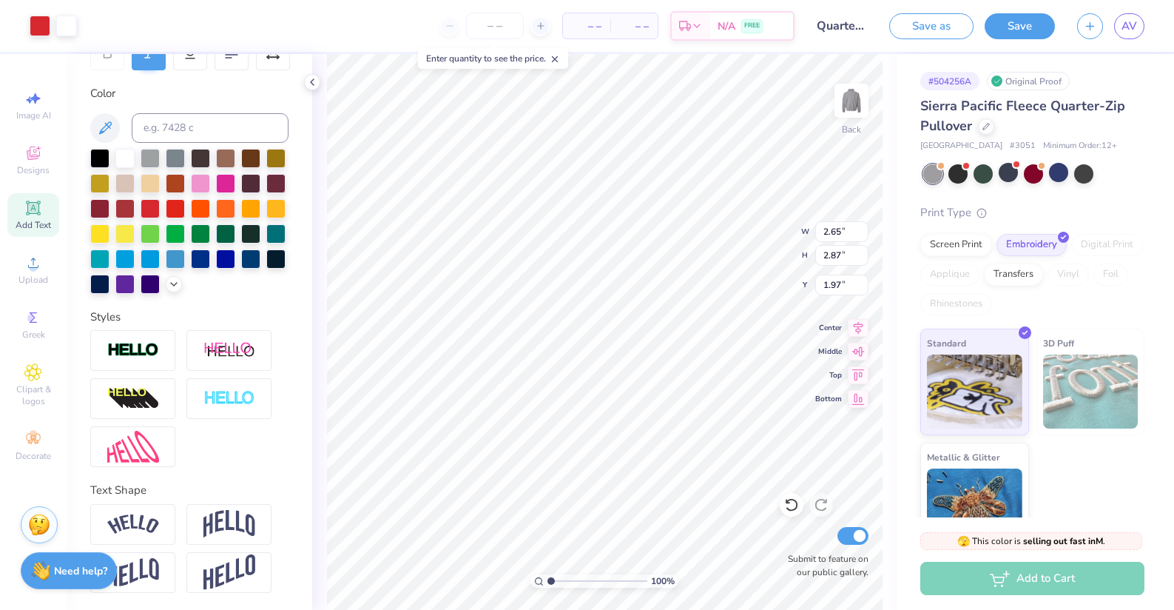
type input "1.16"
type input "2.43"
type input "2.88"
type input "2.31"
type input "1.84"
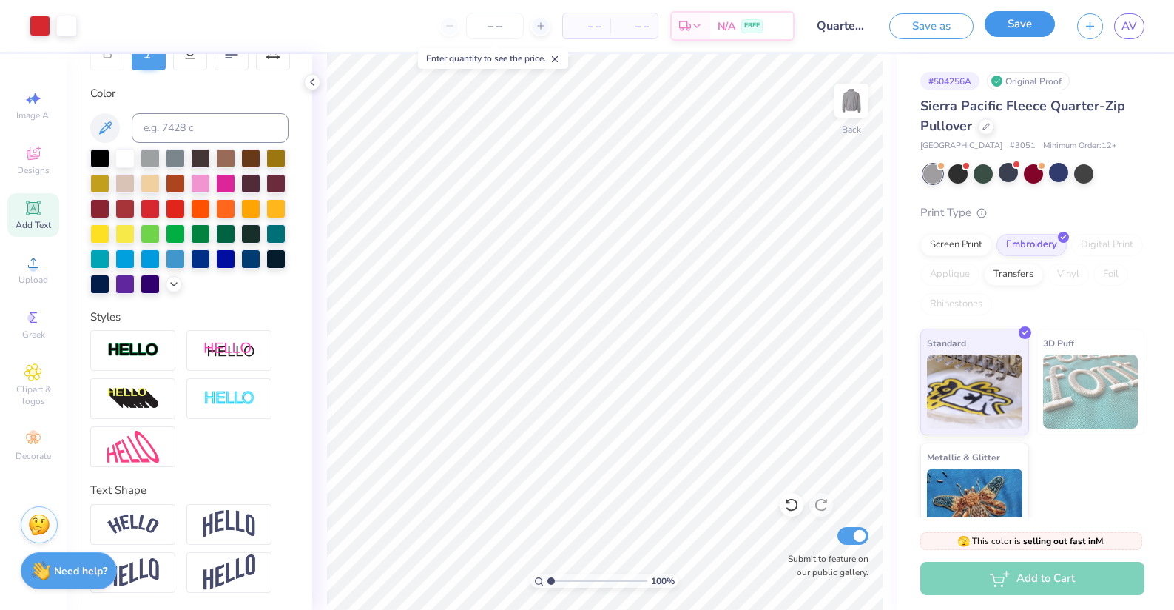
click at [1008, 26] on button "Save" at bounding box center [1020, 24] width 70 height 26
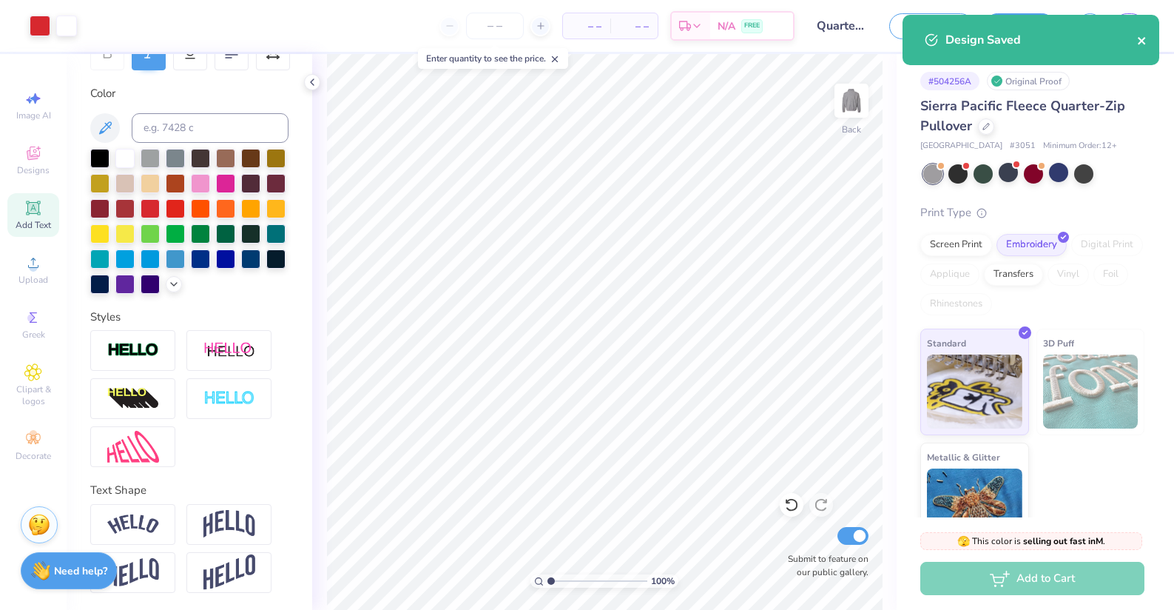
click at [1141, 40] on icon "close" at bounding box center [1141, 40] width 7 height 7
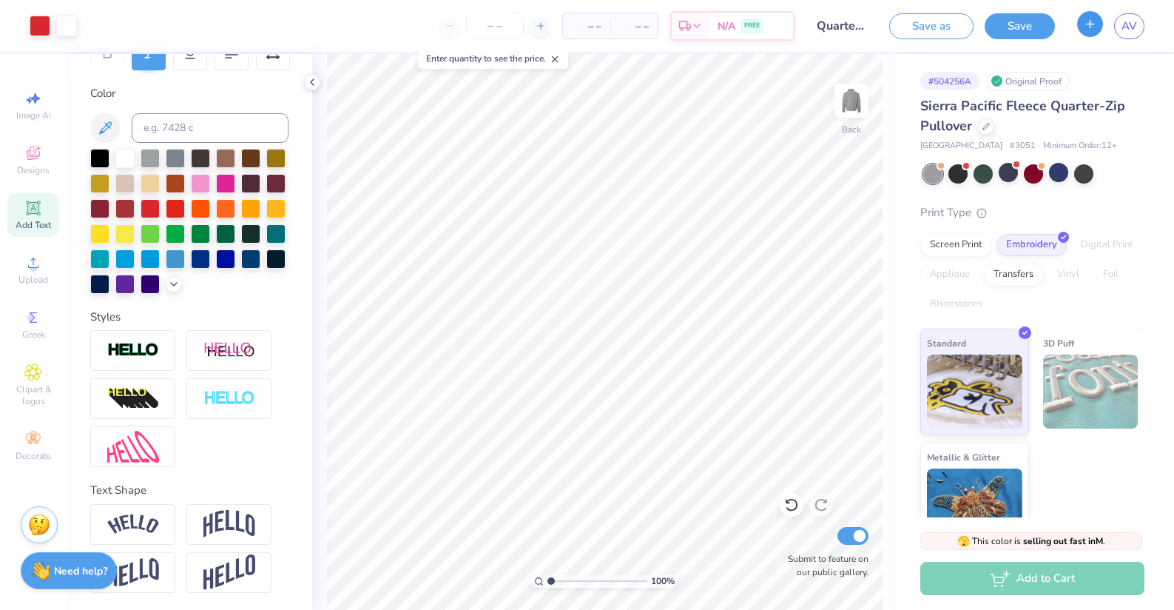
click at [1090, 26] on line "button" at bounding box center [1090, 23] width 0 height 7
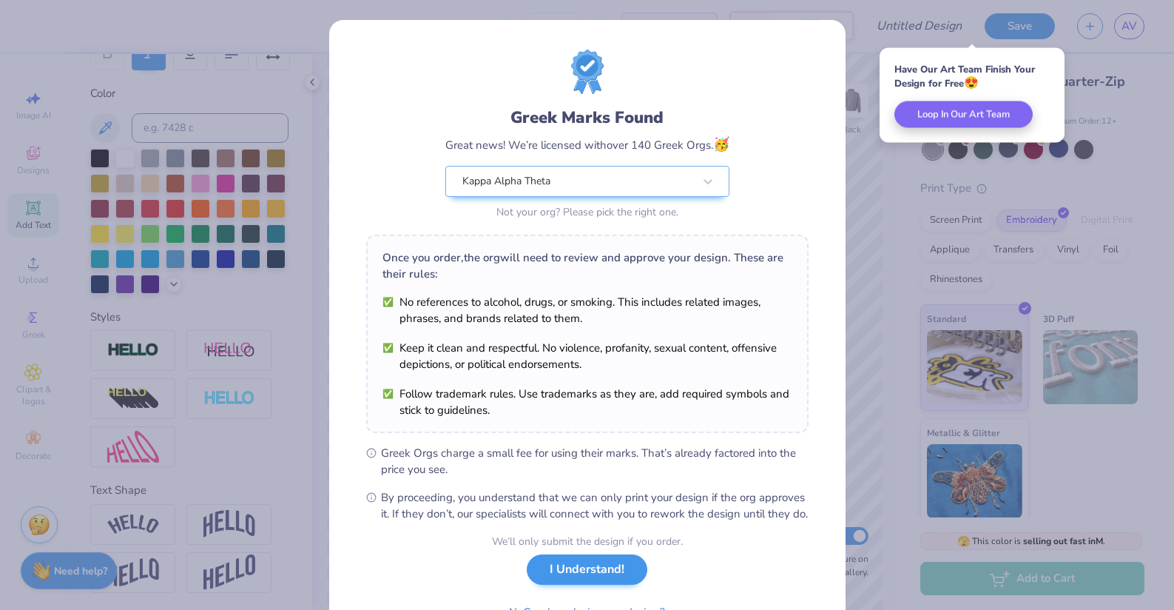
click at [599, 601] on div "We’ll only submit the design if you order. I Understand! No Greek marks in your…" at bounding box center [587, 579] width 191 height 93
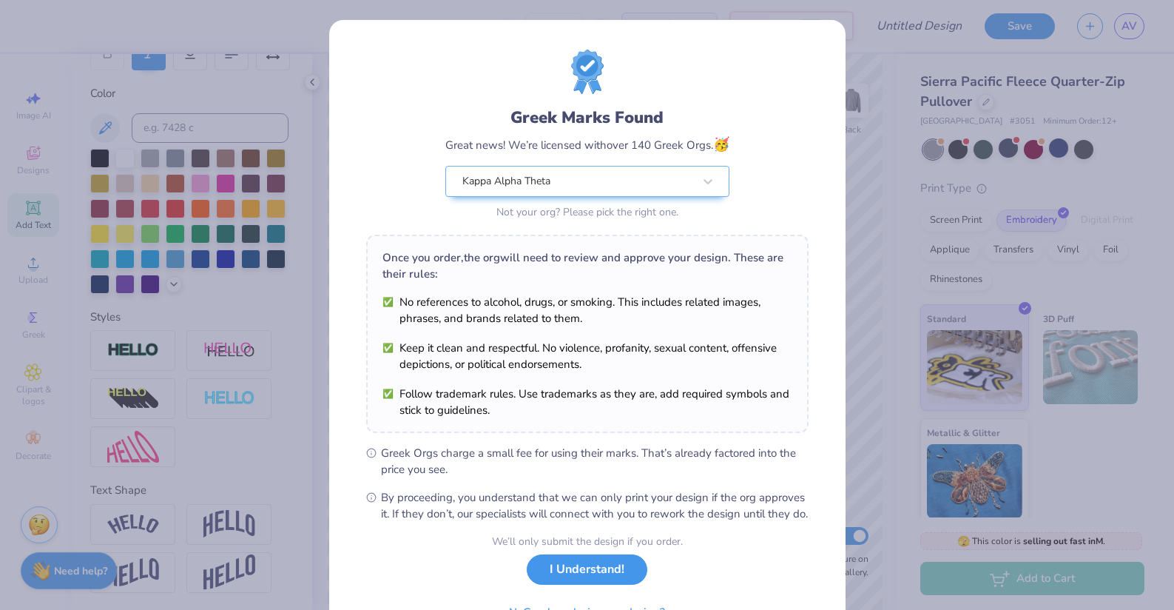
click at [592, 584] on button "I Understand!" at bounding box center [587, 569] width 121 height 30
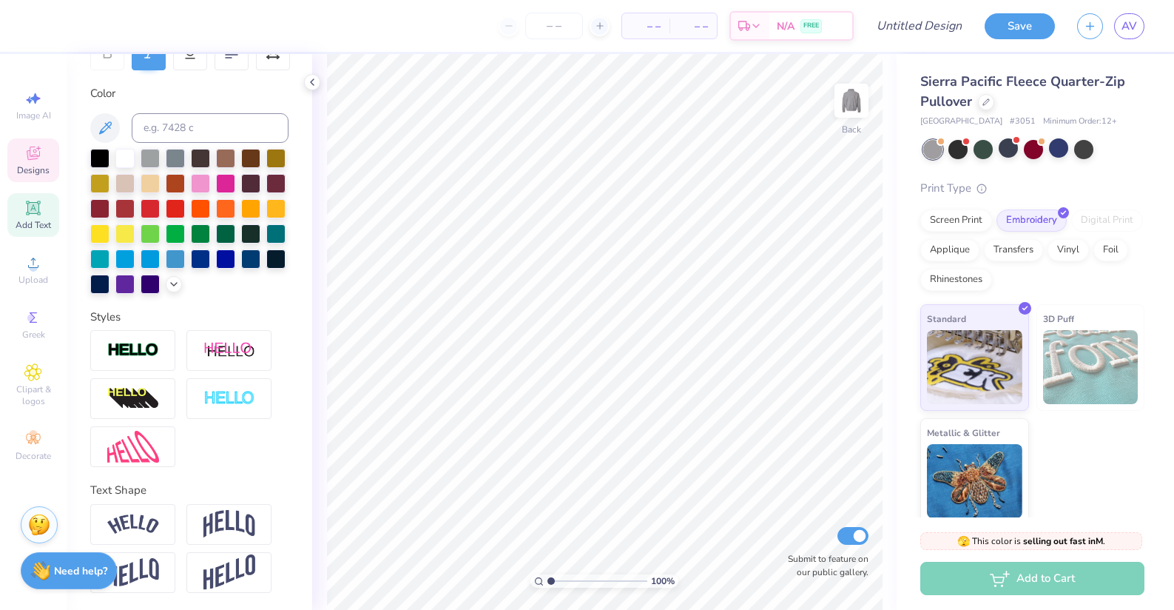
click at [40, 164] on span "Designs" at bounding box center [33, 170] width 33 height 12
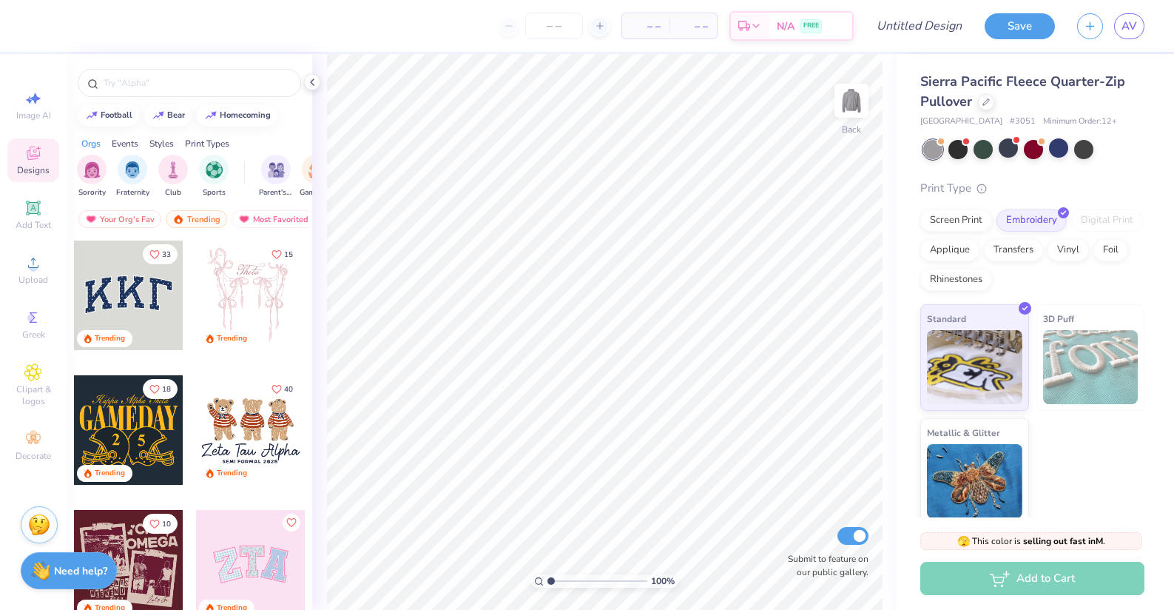
click at [161, 141] on div "Styles" at bounding box center [161, 143] width 24 height 13
click at [133, 170] on img "filter for Varsity" at bounding box center [132, 168] width 17 height 17
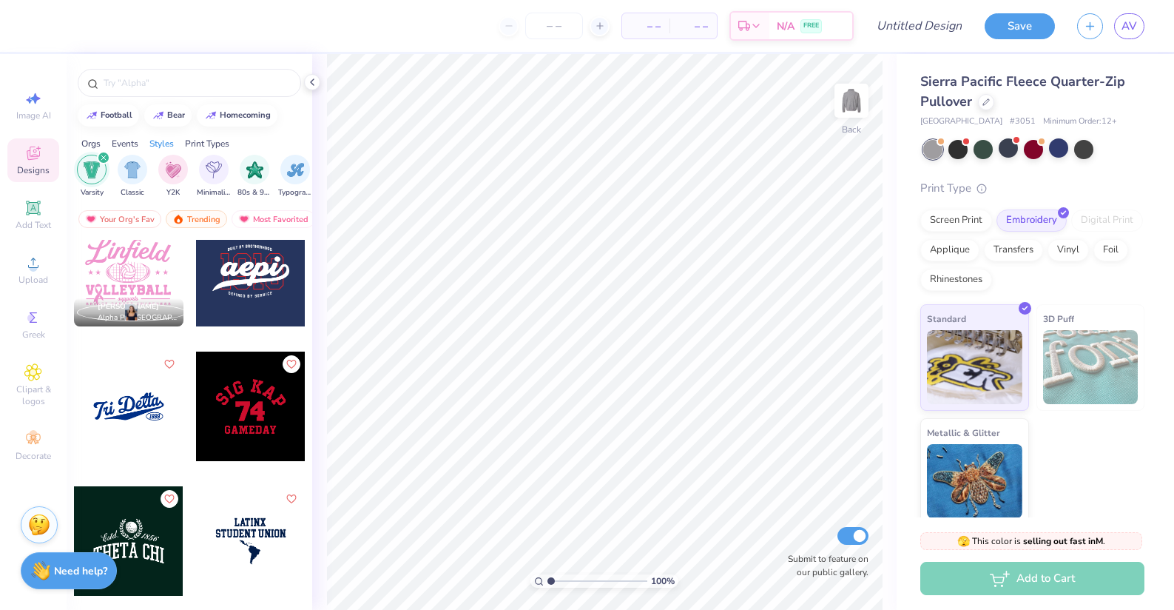
scroll to position [6446, 0]
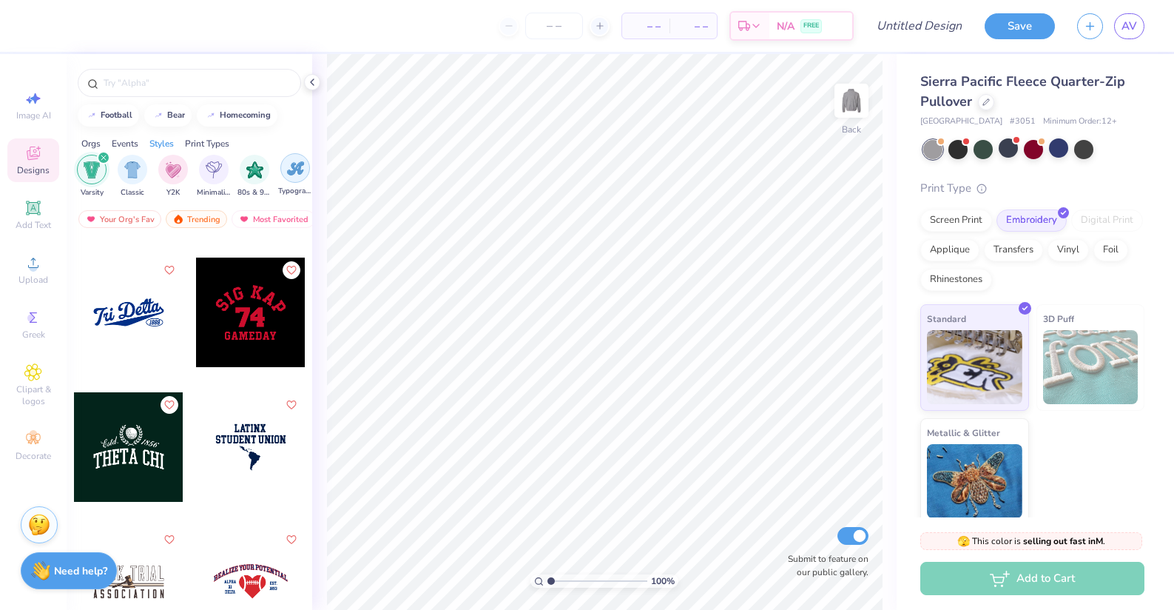
click at [298, 174] on img "filter for Typography" at bounding box center [295, 168] width 17 height 17
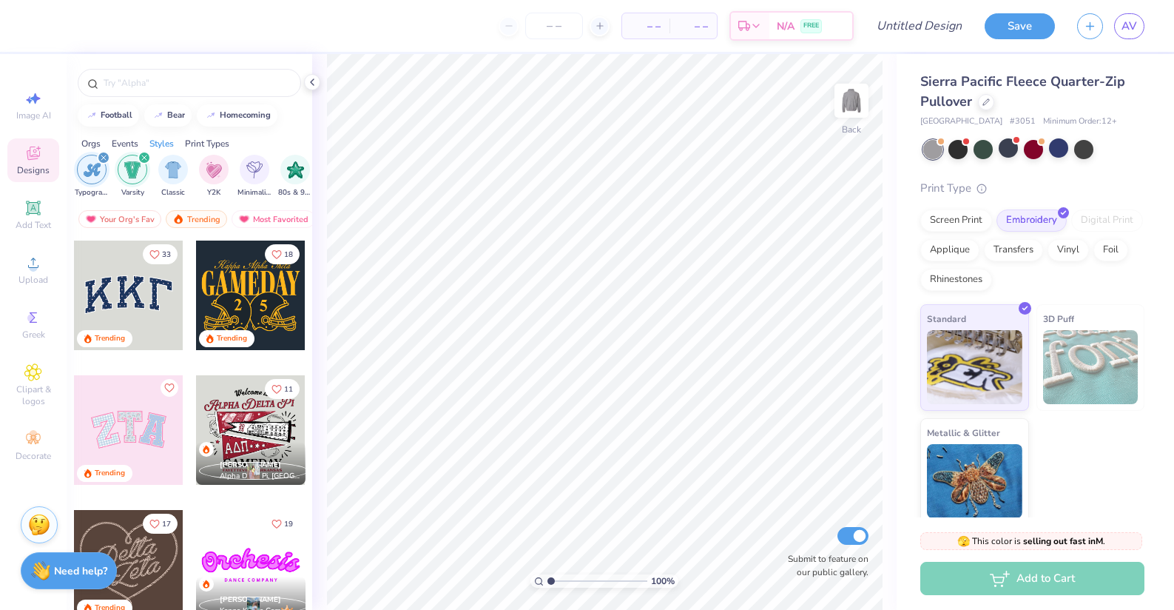
click at [144, 158] on icon "filter for Varsity" at bounding box center [144, 158] width 6 height 6
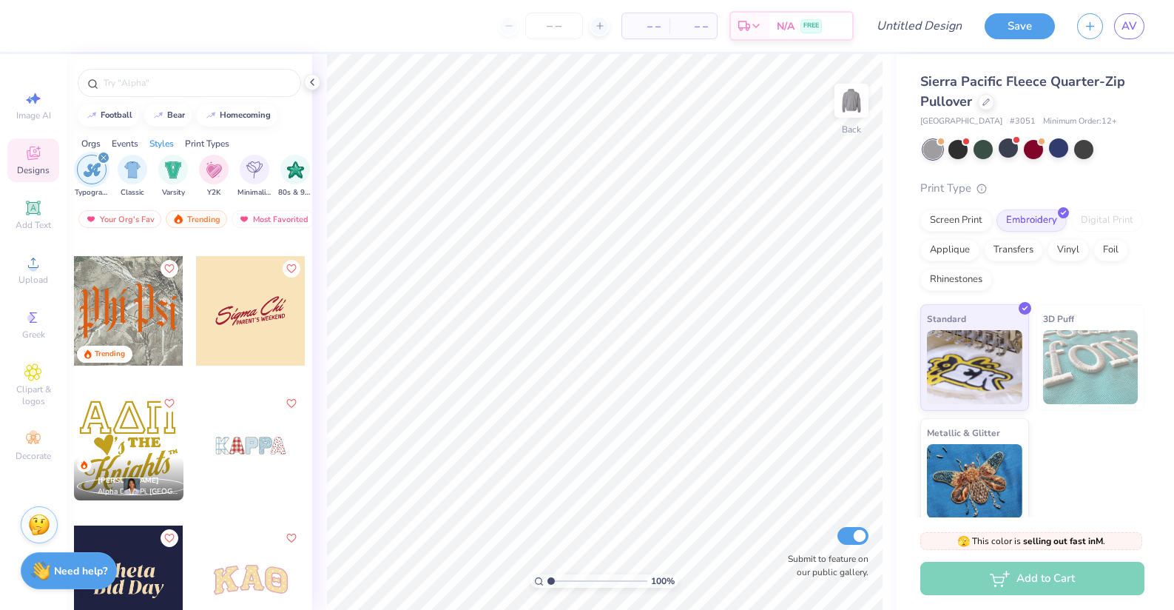
scroll to position [823, 0]
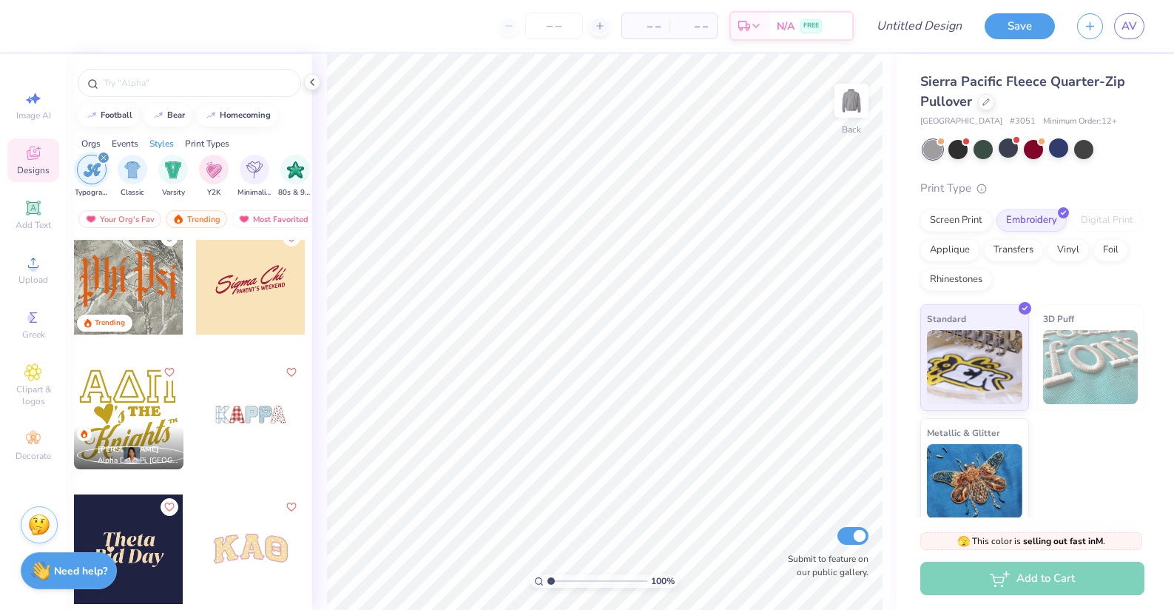
click at [235, 414] on div at bounding box center [250, 414] width 109 height 109
type input "1.45"
type input "1.96"
type input "8.09"
type input "1.97"
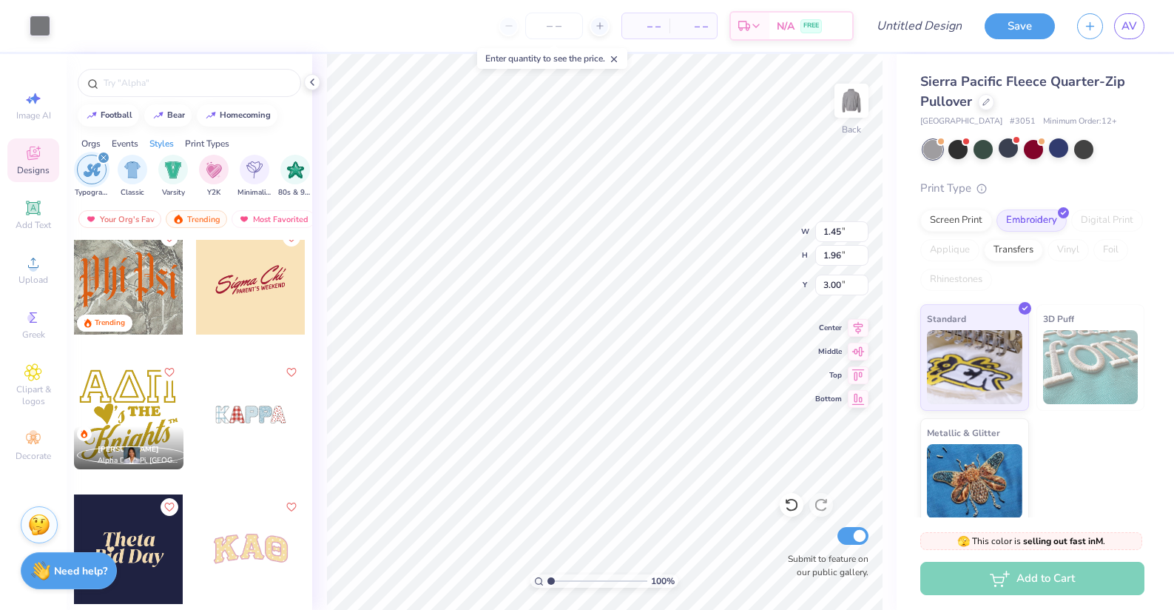
type input "3.00"
type input "1.45"
type input "1.96"
type input "3.04"
type input "3.00"
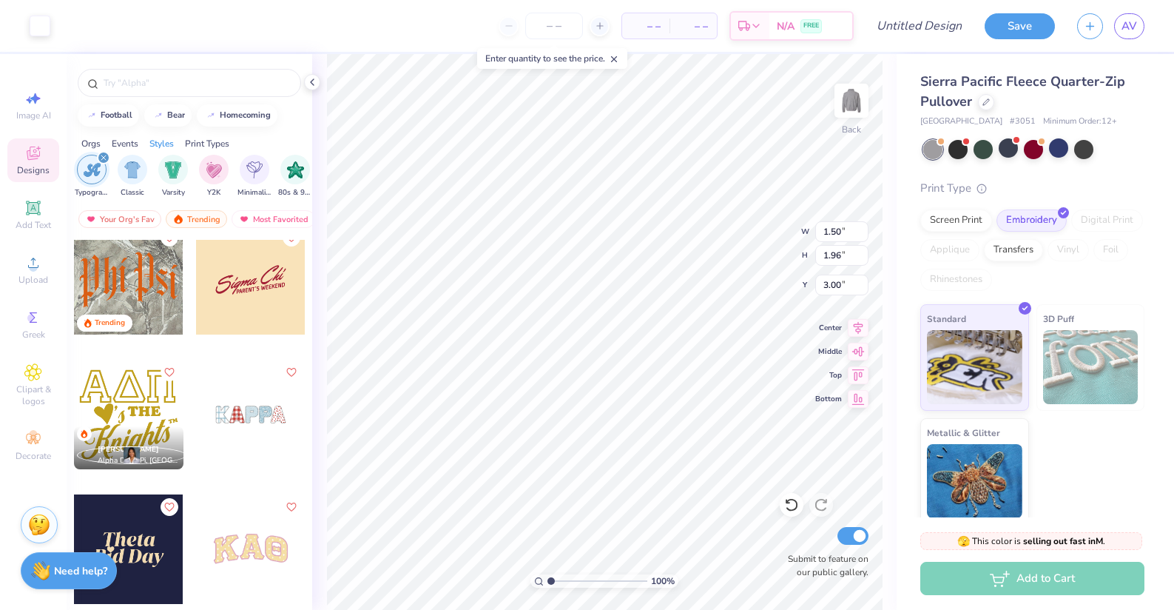
type input "3.39"
type input "2.04"
type input "1.73"
type input "1.96"
type input "3.00"
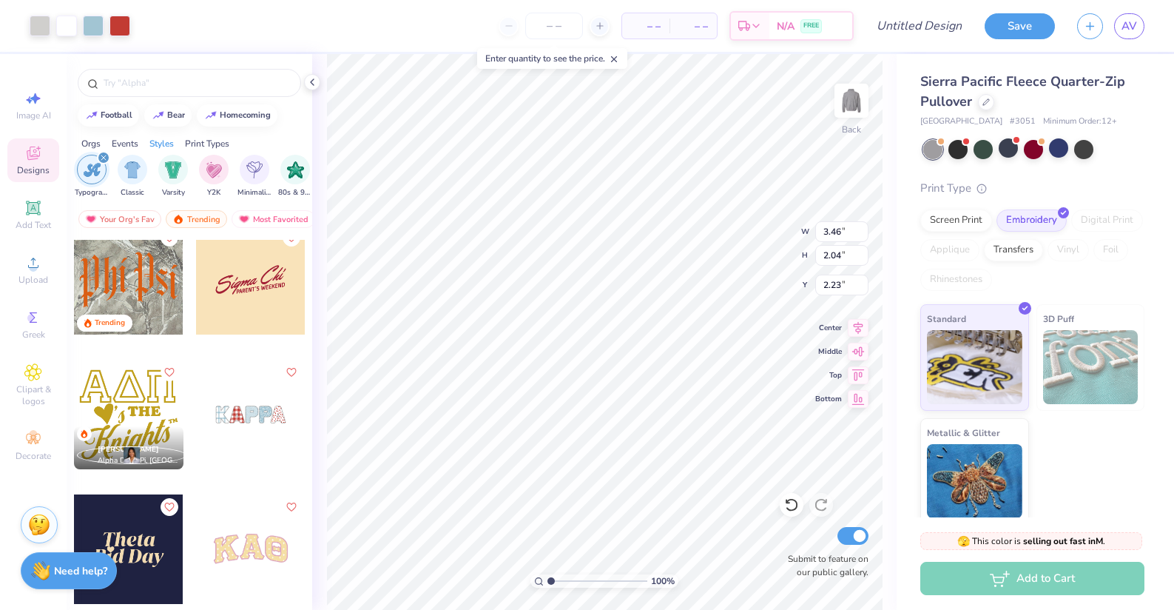
type input "2.23"
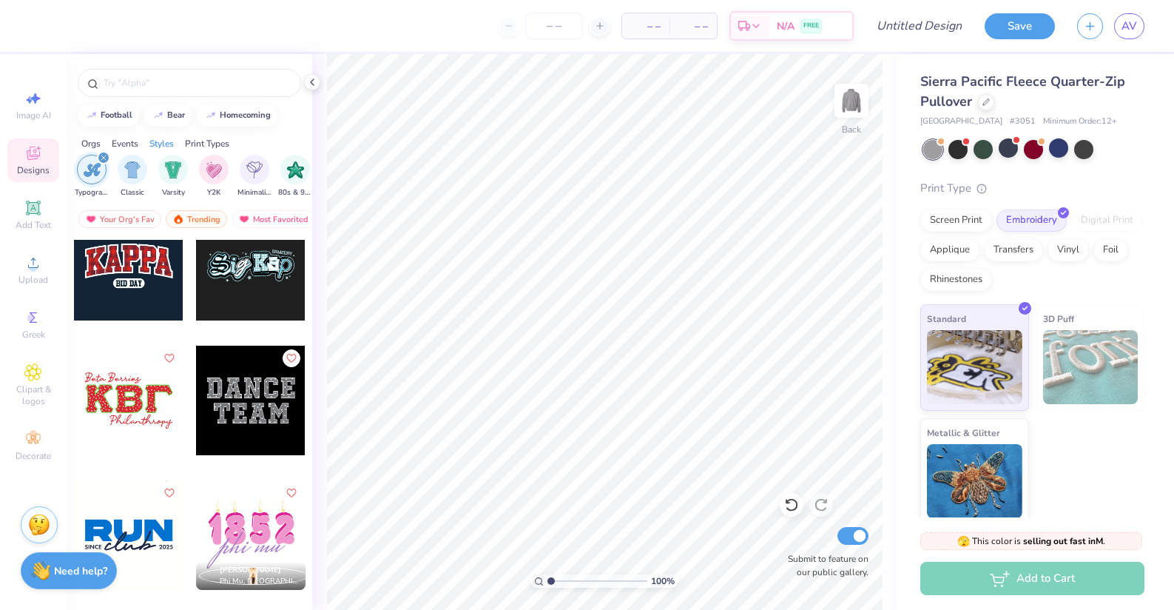
scroll to position [10246, 0]
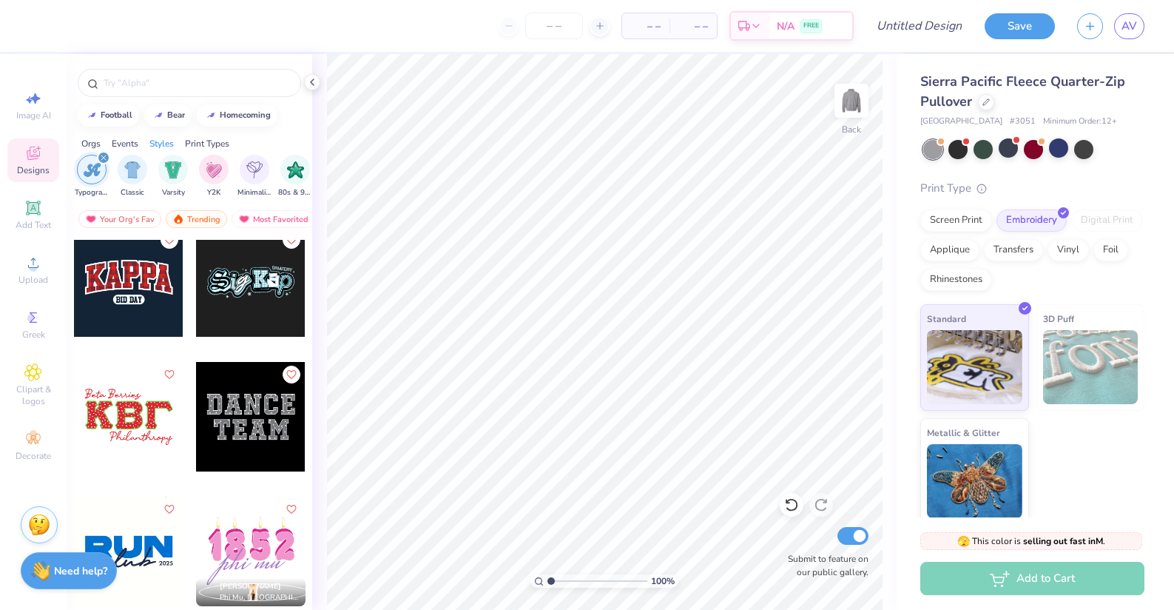
click at [138, 290] on div at bounding box center [128, 281] width 109 height 109
click at [135, 273] on div at bounding box center [128, 281] width 109 height 109
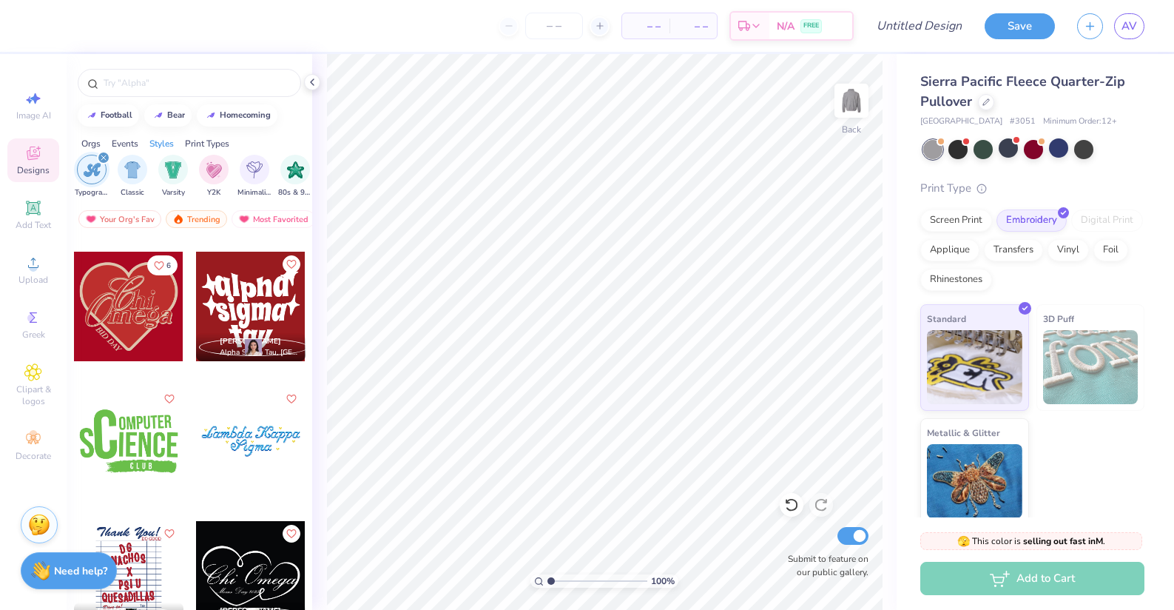
scroll to position [12059, 0]
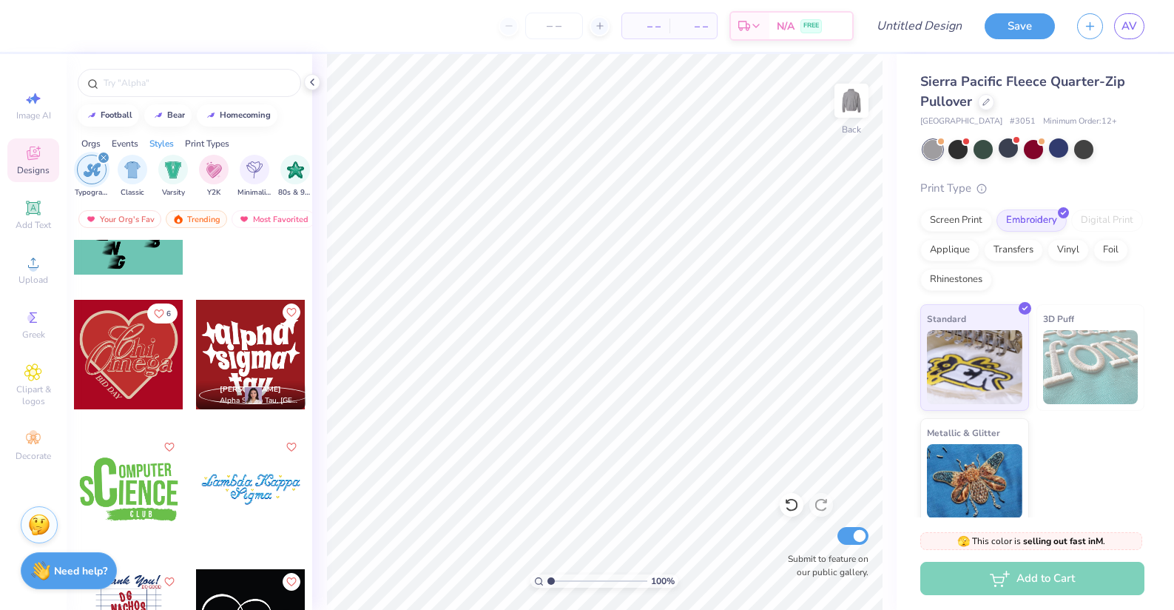
click at [147, 368] on div at bounding box center [128, 354] width 109 height 109
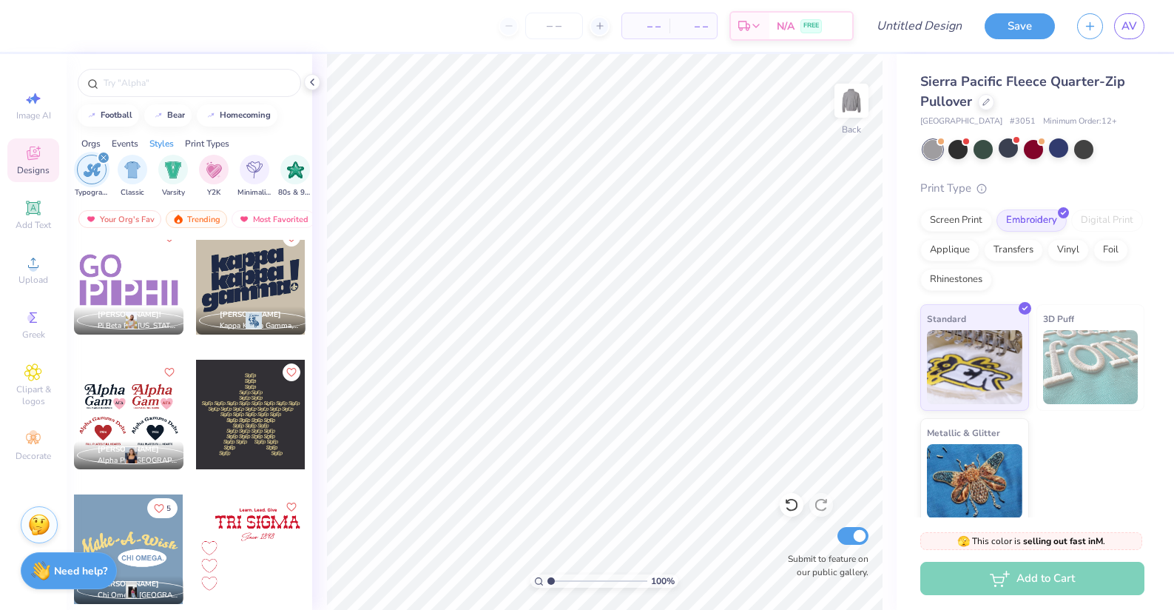
scroll to position [12765, 0]
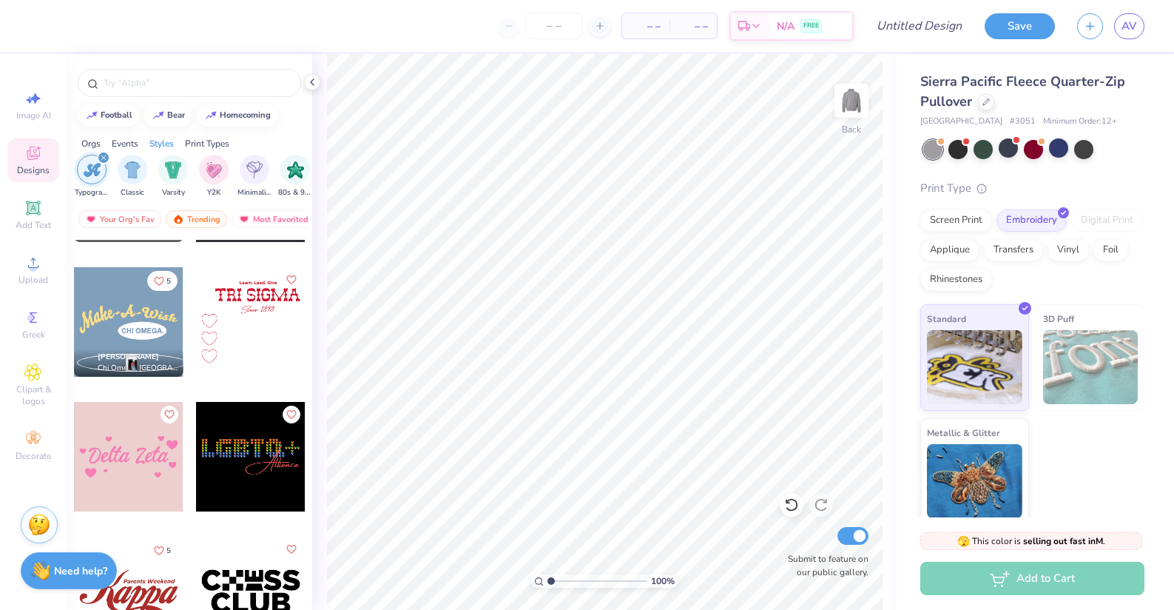
click at [198, 143] on div "Print Types" at bounding box center [207, 143] width 44 height 13
click at [95, 171] on img "filter for Embroidery" at bounding box center [92, 168] width 17 height 17
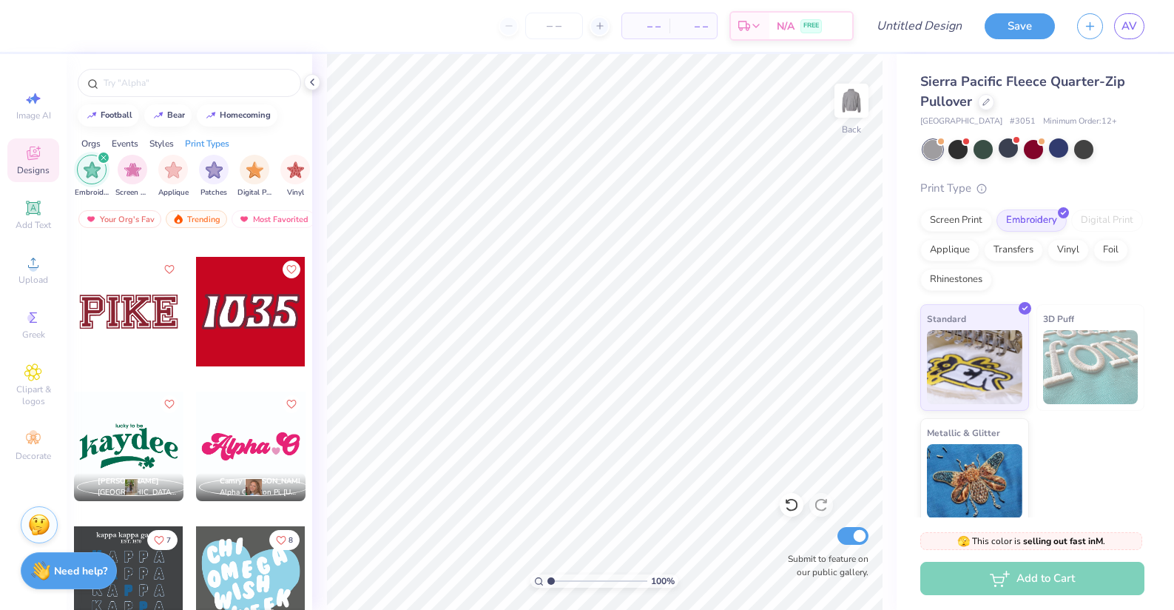
scroll to position [11421, 0]
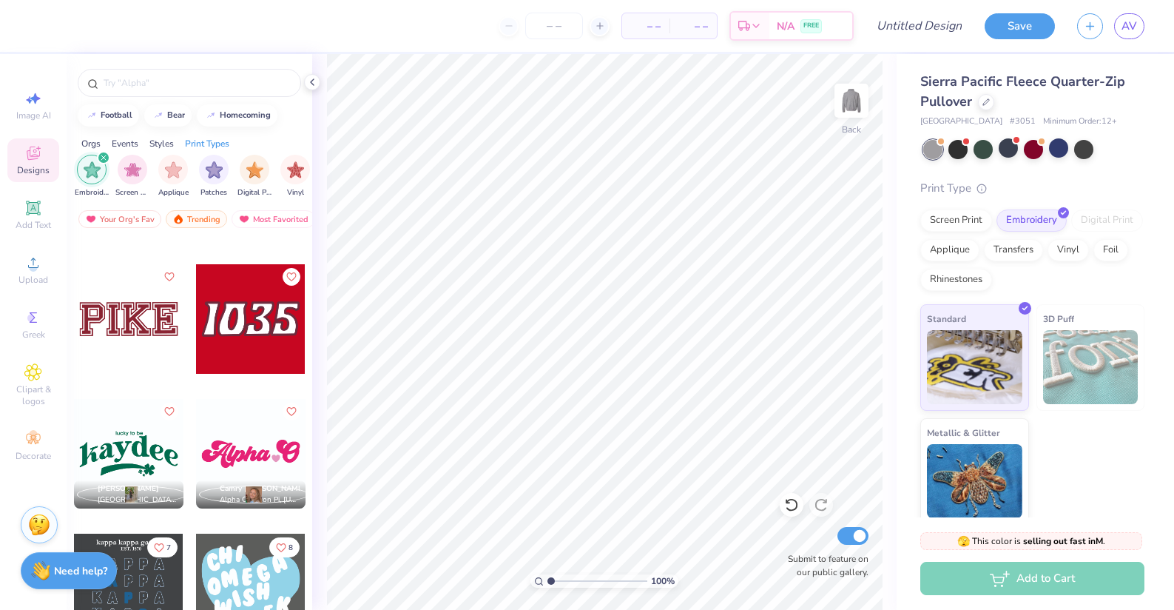
click at [130, 325] on div at bounding box center [128, 318] width 109 height 109
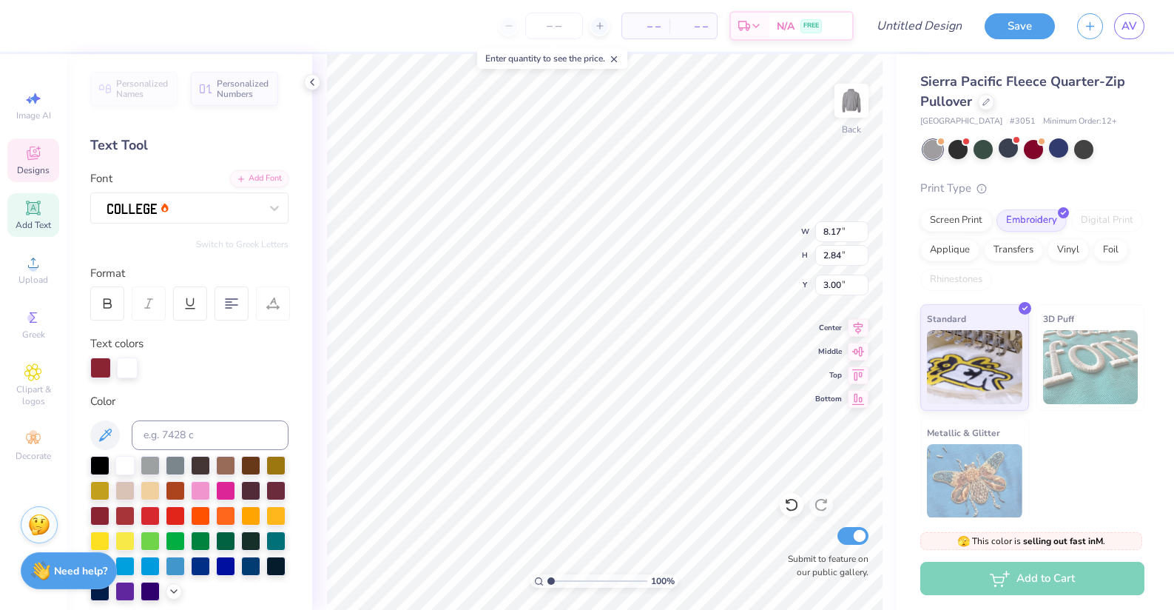
type textarea "KAO"
type input "4.47"
type input "1.55"
type input "2.22"
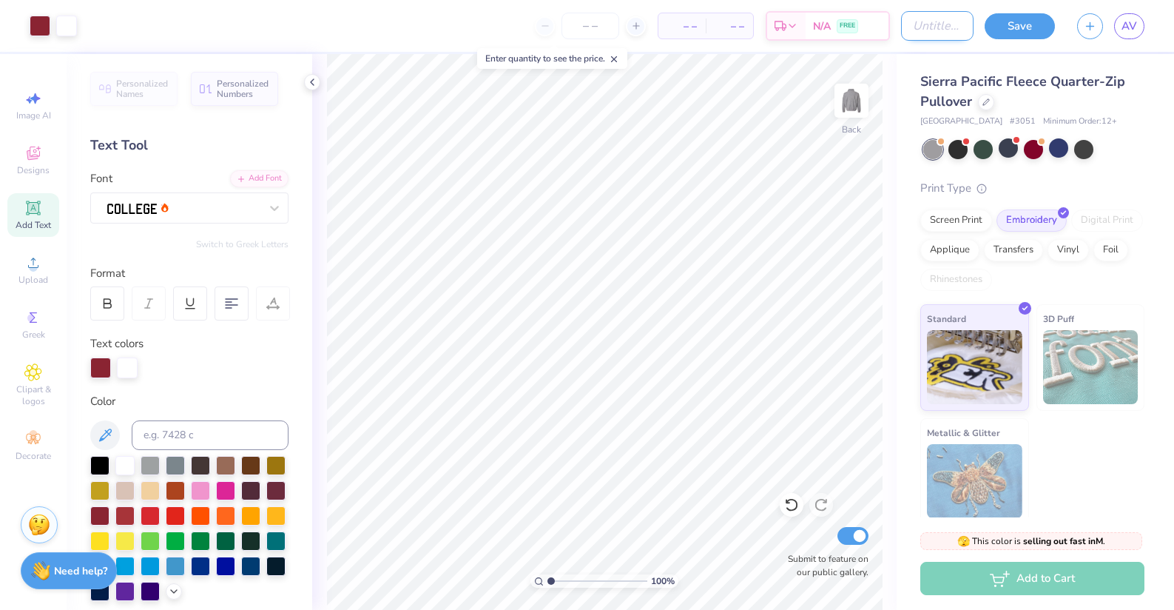
click at [919, 22] on input "Design Title" at bounding box center [937, 26] width 73 height 30
type input "Fleece"
click at [1025, 38] on div "Save" at bounding box center [1020, 26] width 70 height 26
click at [1025, 36] on button "Save" at bounding box center [1020, 24] width 70 height 26
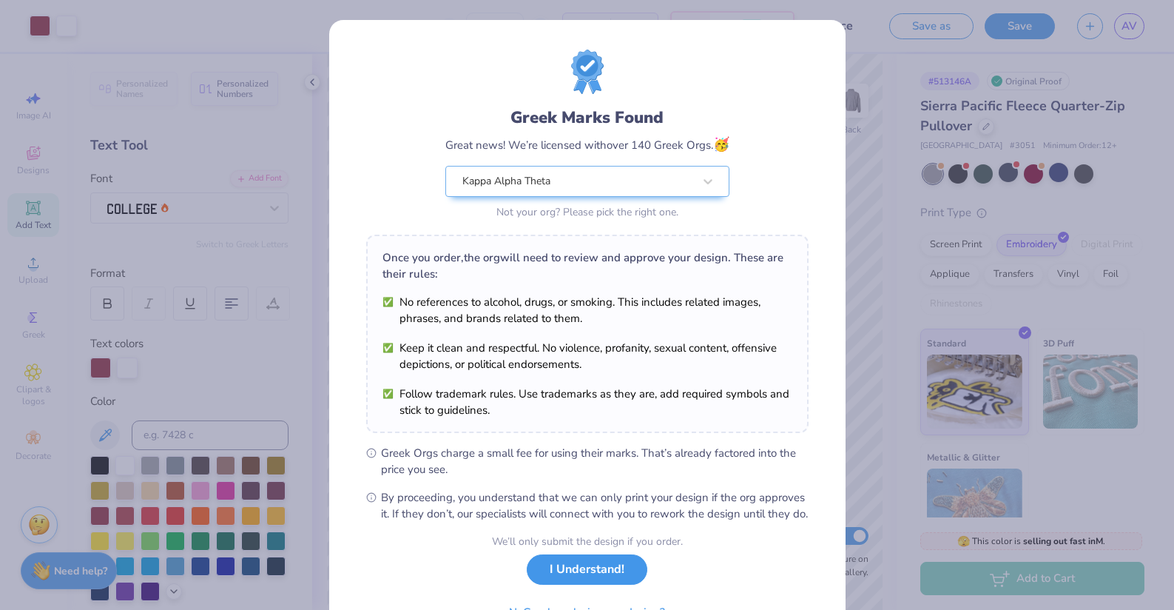
click at [596, 584] on button "I Understand!" at bounding box center [587, 569] width 121 height 30
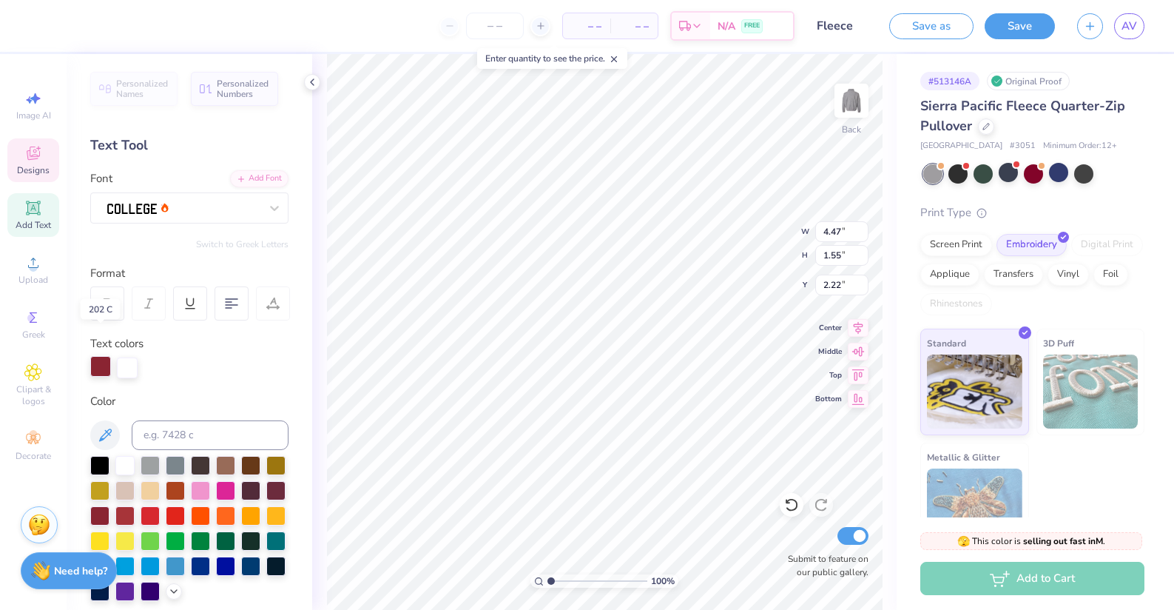
scroll to position [82, 0]
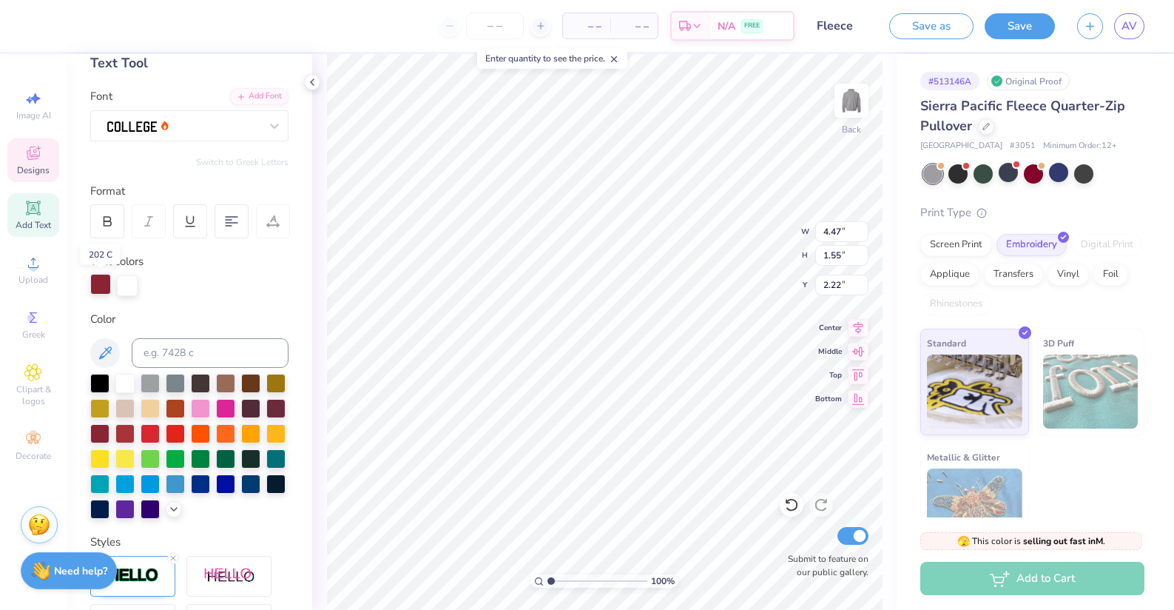
click at [100, 282] on div at bounding box center [100, 284] width 21 height 21
click at [197, 410] on div at bounding box center [200, 406] width 19 height 19
click at [266, 434] on div at bounding box center [275, 431] width 19 height 19
click at [175, 507] on icon at bounding box center [174, 508] width 12 height 12
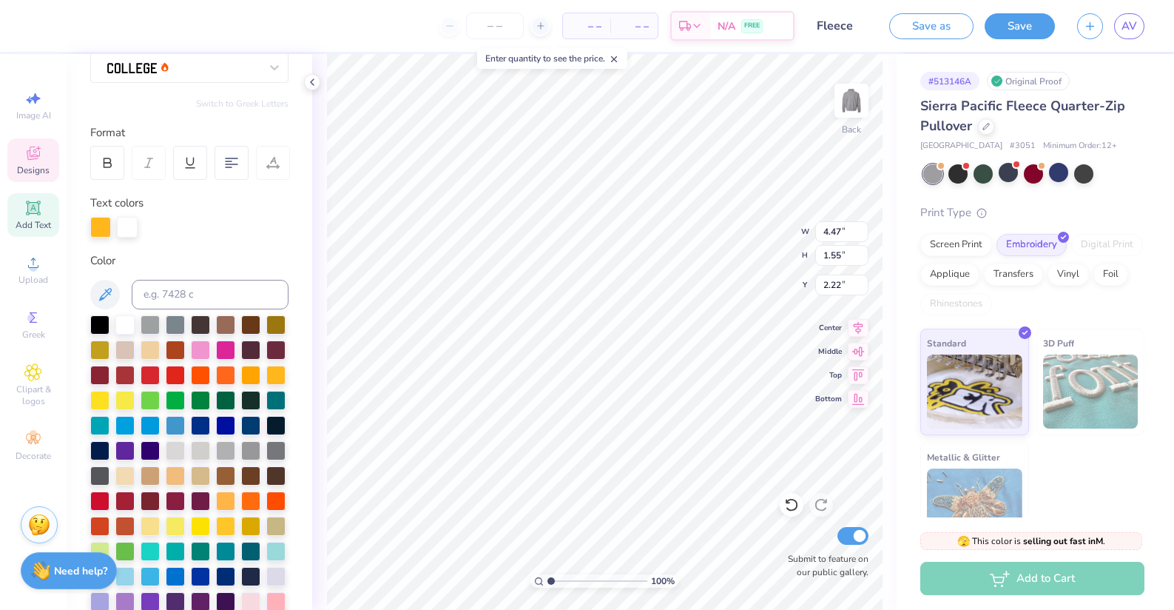
scroll to position [272, 0]
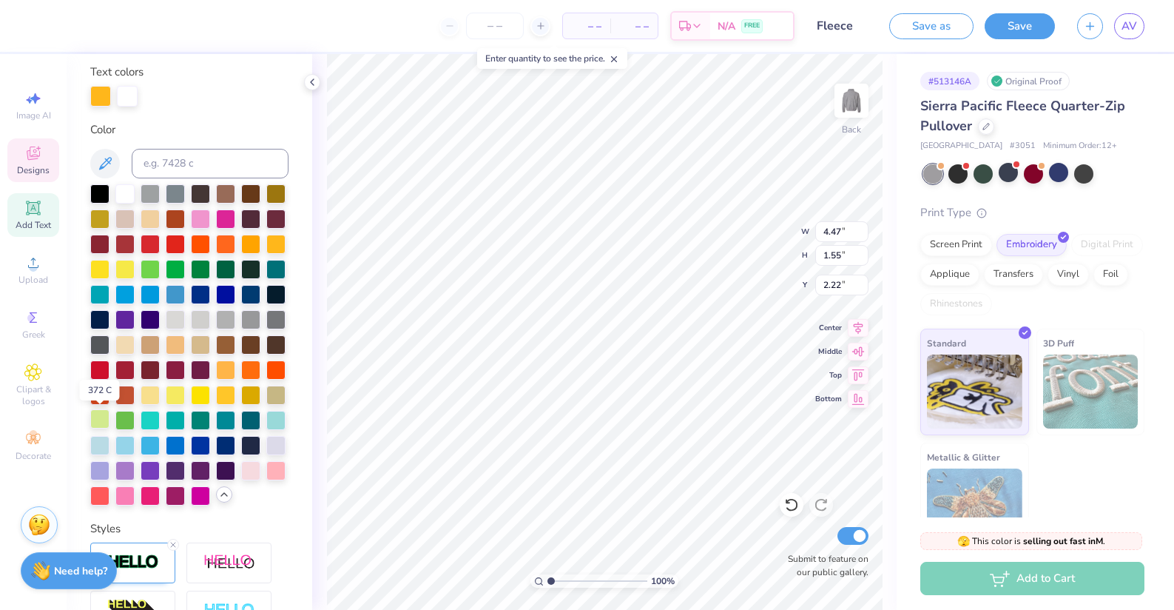
click at [101, 421] on div at bounding box center [99, 418] width 19 height 19
click at [99, 94] on div at bounding box center [100, 94] width 21 height 21
click at [122, 196] on div at bounding box center [124, 193] width 19 height 19
click at [124, 96] on div at bounding box center [127, 94] width 21 height 21
click at [99, 418] on div at bounding box center [99, 418] width 19 height 19
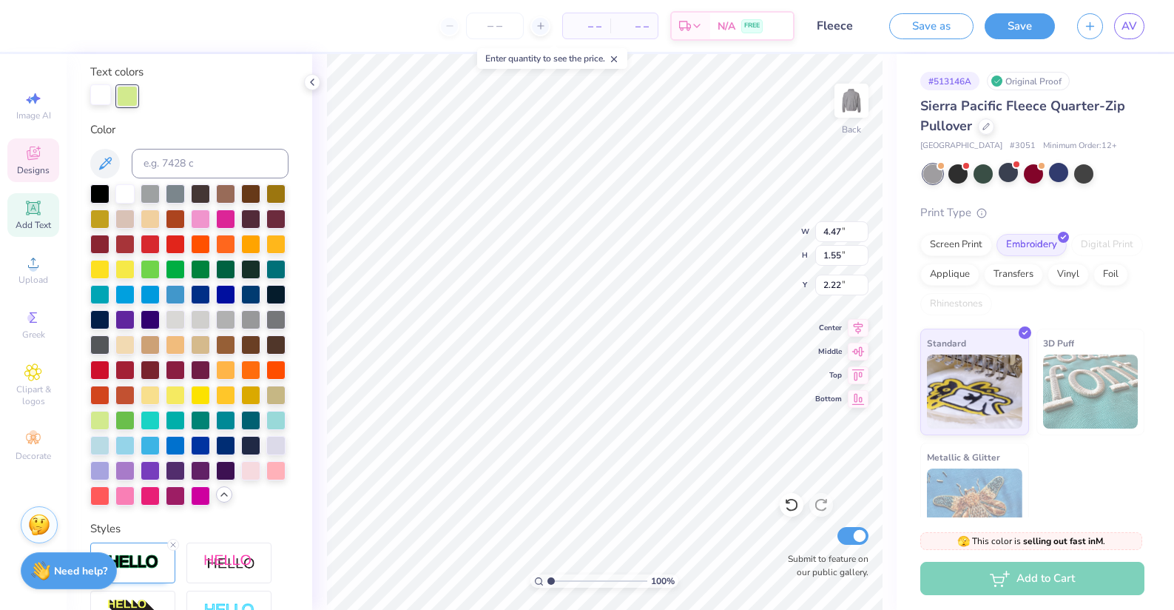
click at [105, 94] on div at bounding box center [100, 94] width 21 height 21
drag, startPoint x: 131, startPoint y: 96, endPoint x: 81, endPoint y: 92, distance: 49.7
click at [81, 92] on div "Personalized Names Personalized Numbers Text Tool Add Font Font Switch to Greek…" at bounding box center [190, 332] width 246 height 556
click at [205, 314] on div at bounding box center [200, 318] width 19 height 19
click at [127, 96] on div at bounding box center [127, 94] width 21 height 21
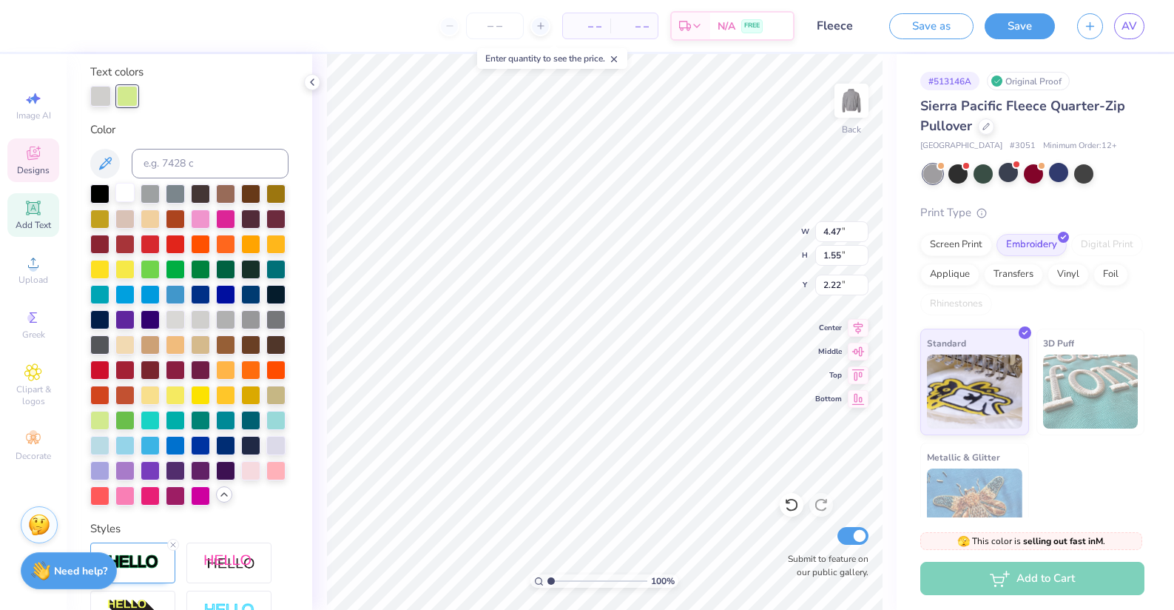
click at [123, 192] on div at bounding box center [124, 192] width 19 height 19
click at [101, 92] on div at bounding box center [100, 94] width 21 height 21
click at [99, 417] on div at bounding box center [99, 418] width 19 height 19
click at [273, 422] on div at bounding box center [275, 418] width 19 height 19
click at [316, 83] on icon at bounding box center [312, 82] width 12 height 12
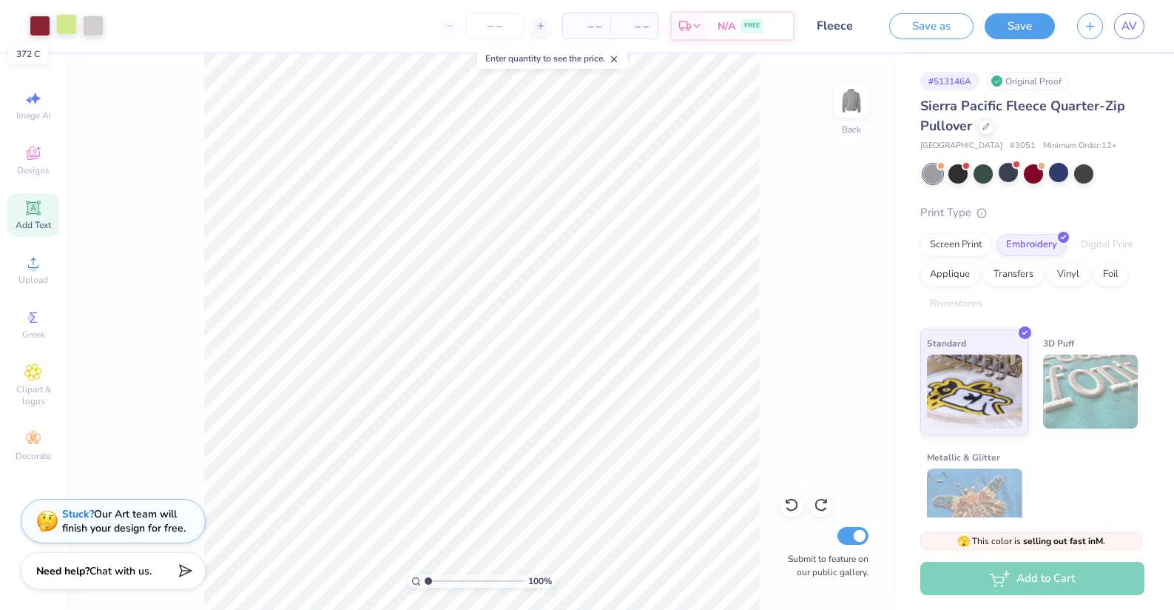
click at [65, 21] on div at bounding box center [66, 24] width 21 height 21
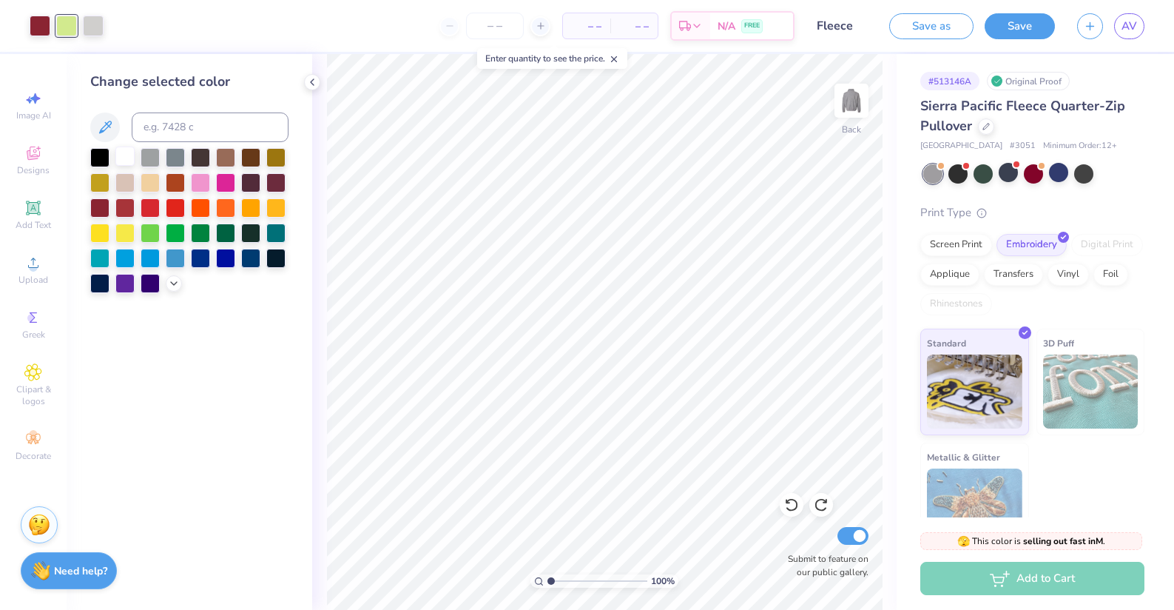
click at [124, 158] on div at bounding box center [124, 155] width 19 height 19
click at [95, 17] on div at bounding box center [93, 24] width 21 height 21
click at [124, 163] on div at bounding box center [124, 155] width 19 height 19
click at [52, 24] on div at bounding box center [53, 26] width 47 height 21
click at [124, 209] on div at bounding box center [124, 206] width 19 height 19
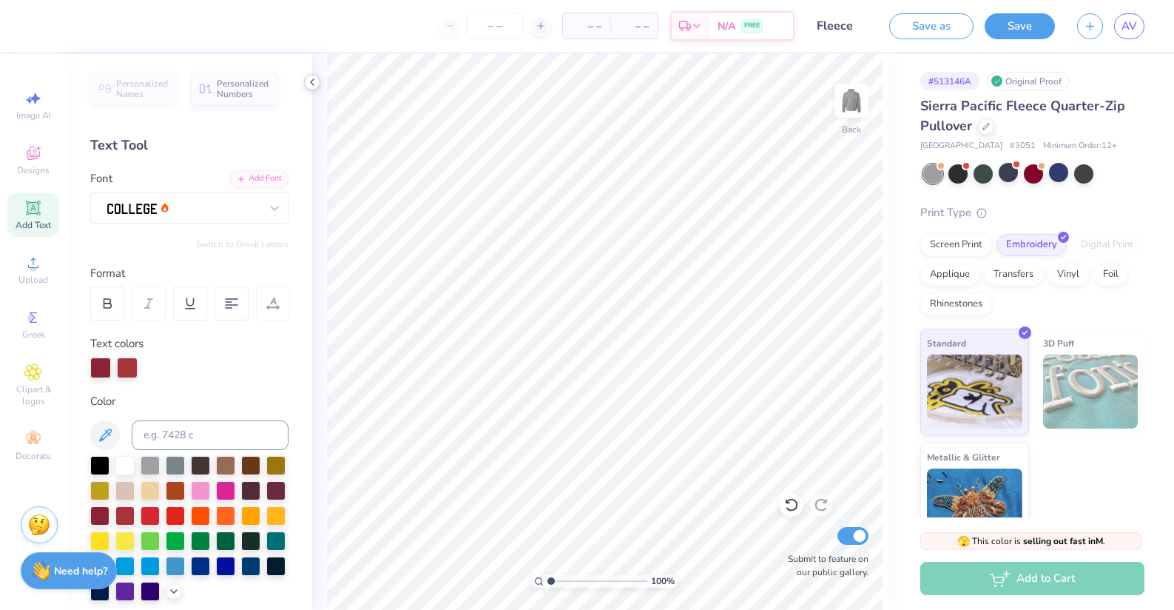
click at [314, 80] on icon at bounding box center [312, 82] width 12 height 12
